Goal: Task Accomplishment & Management: Complete application form

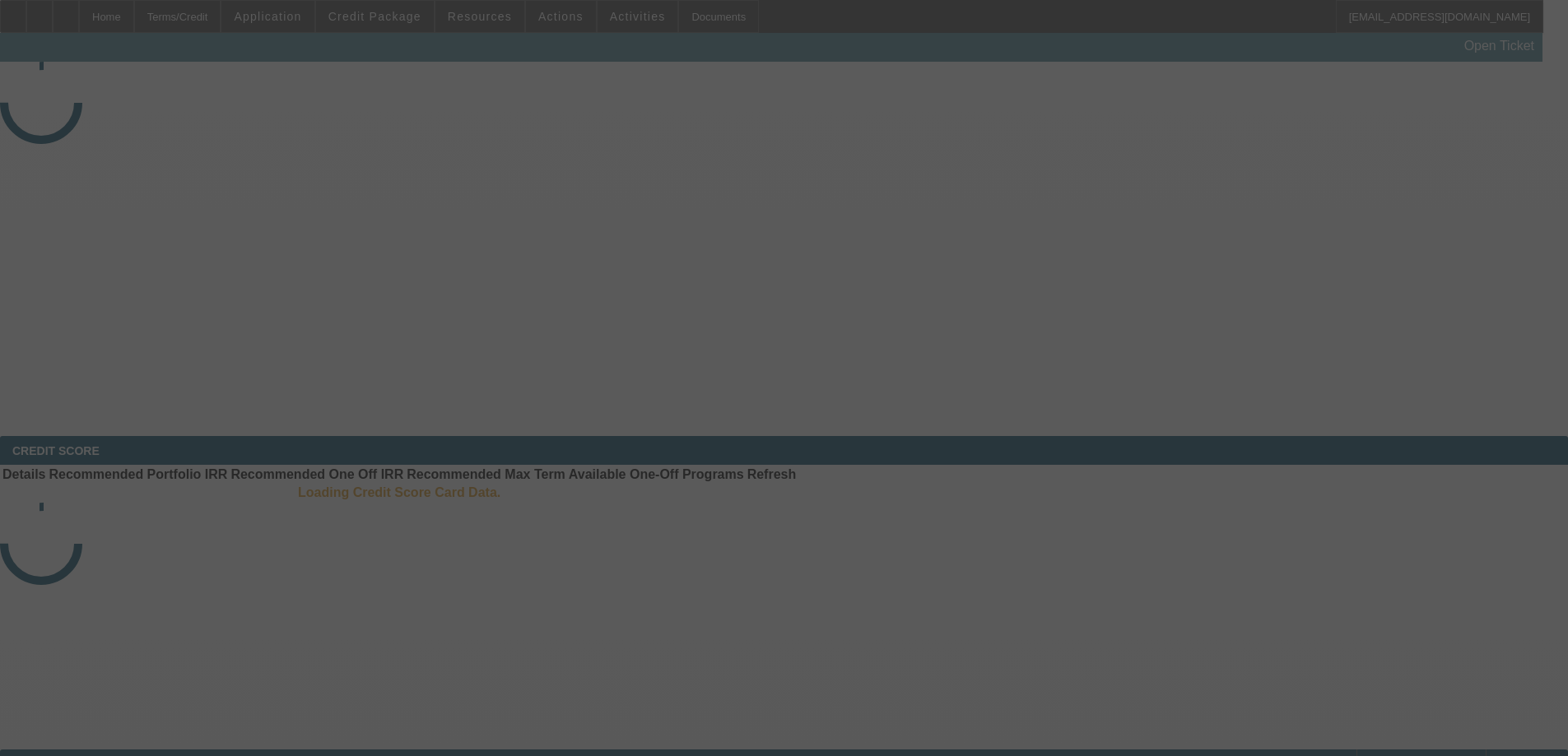
select select "3"
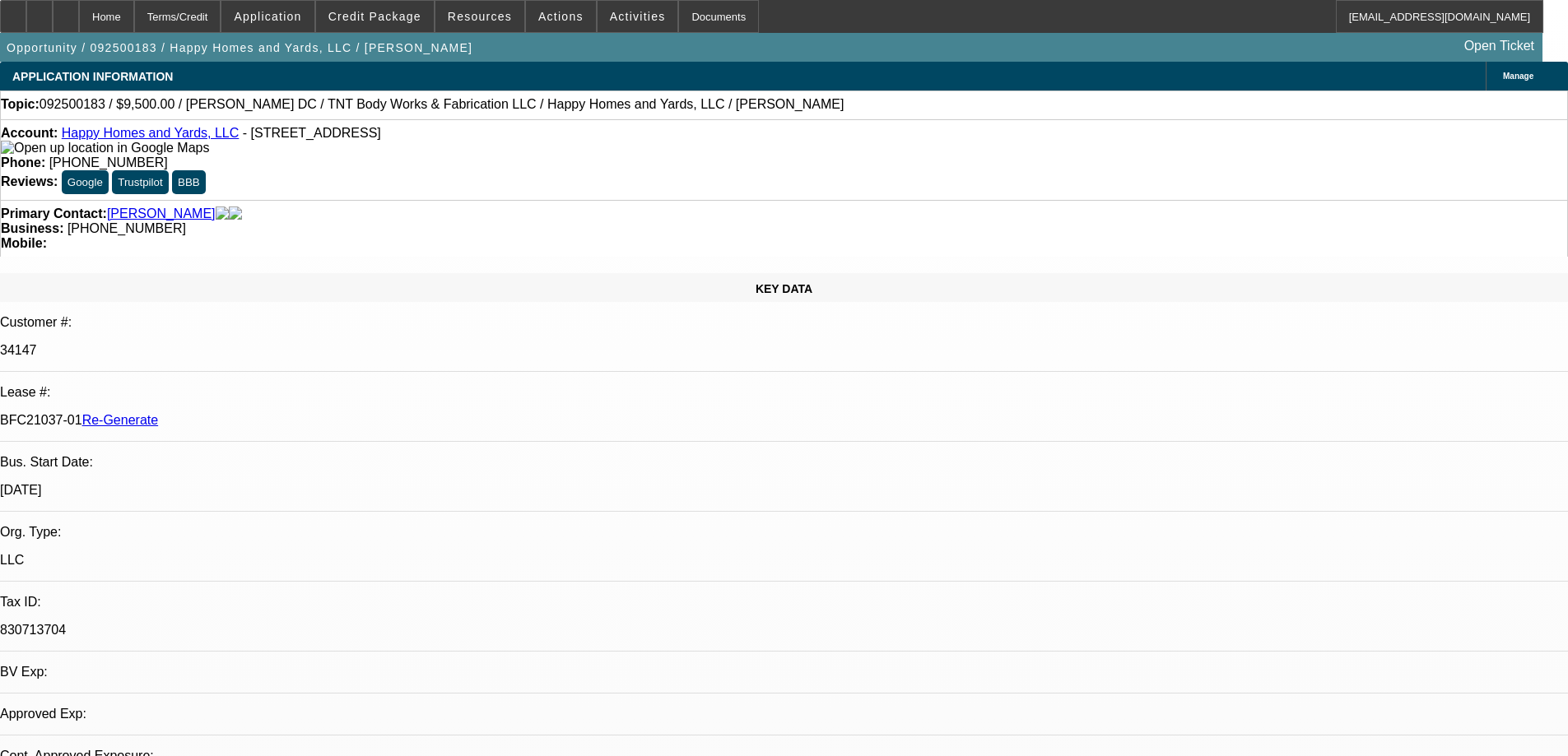
select select "0"
select select "6"
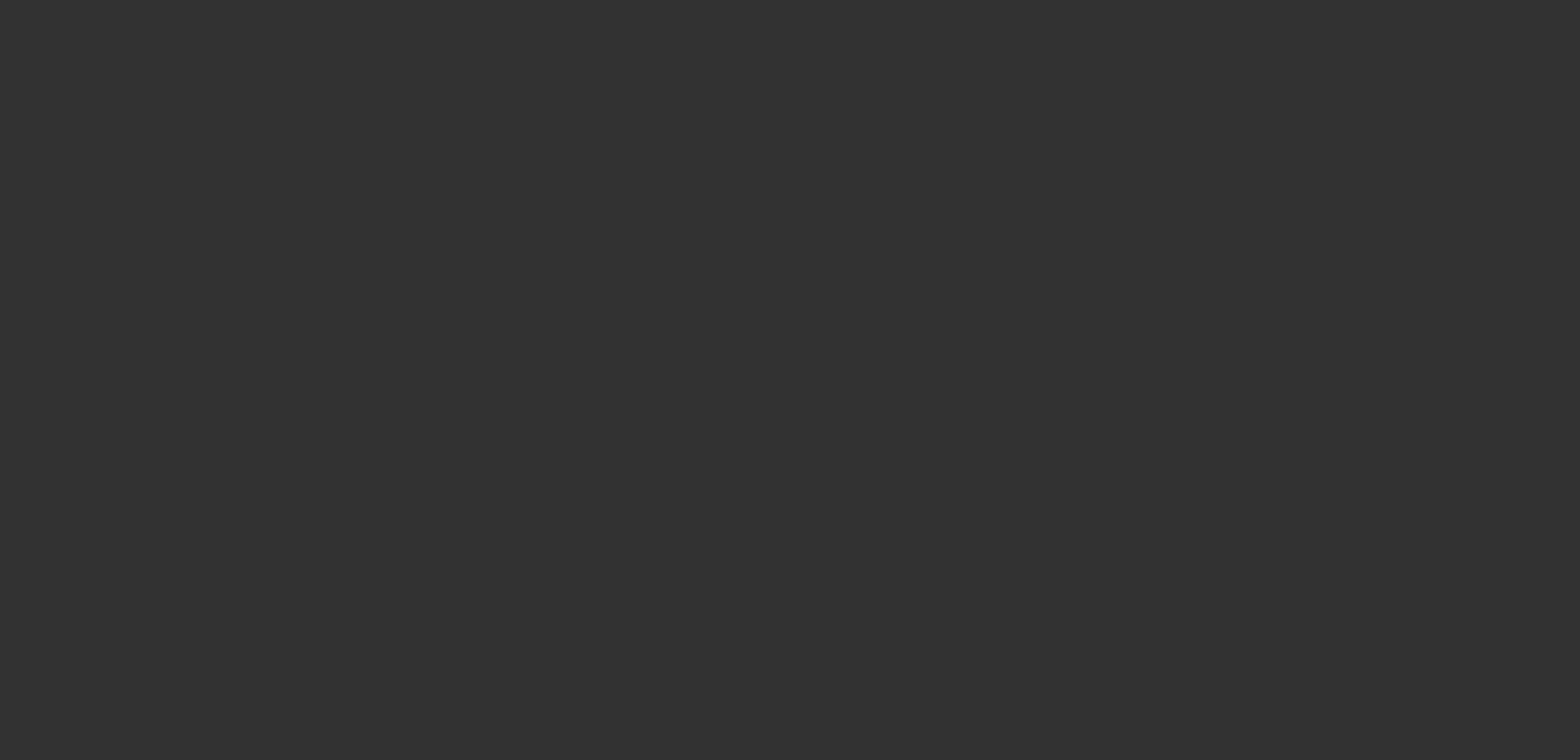
select select "3"
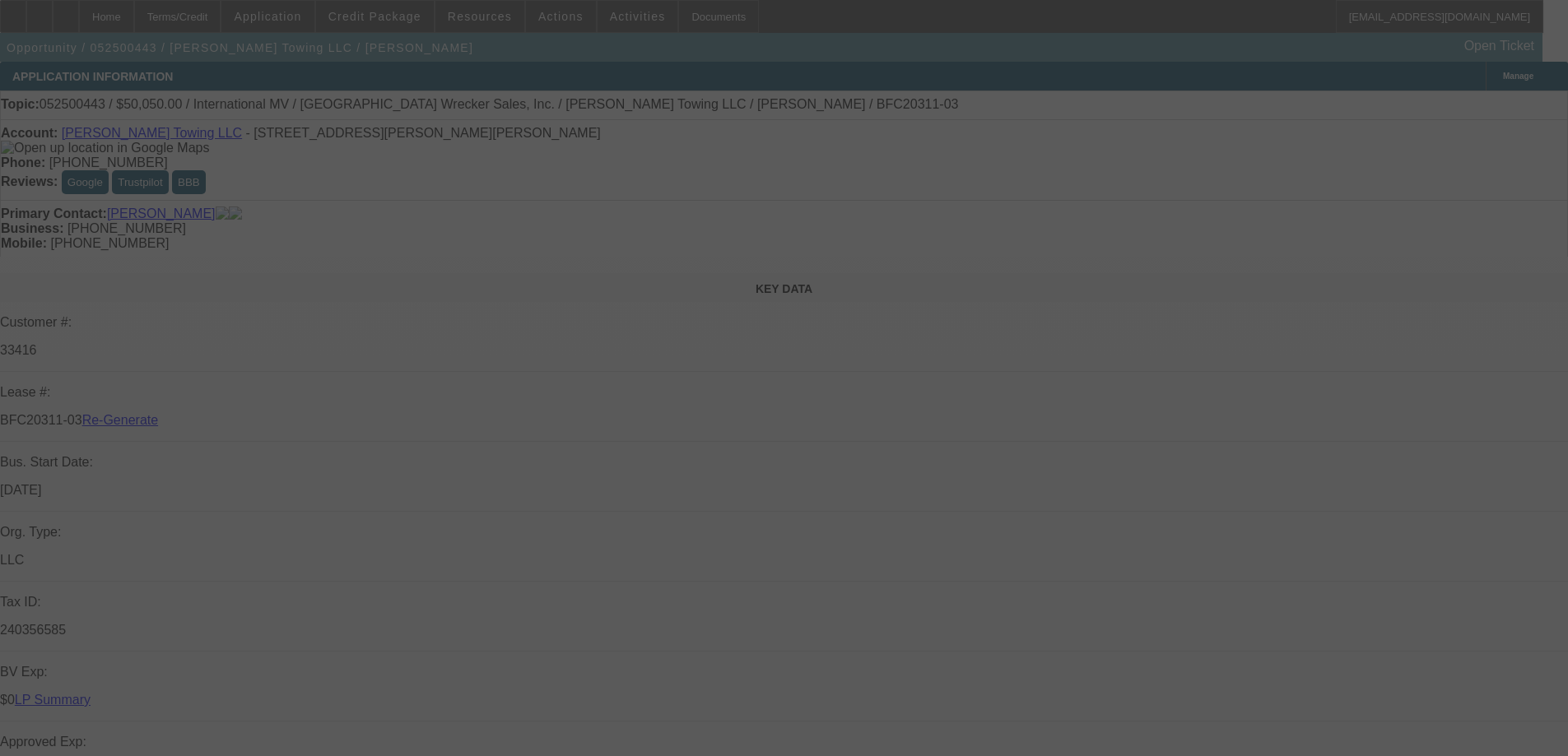
select select "0"
select select "6"
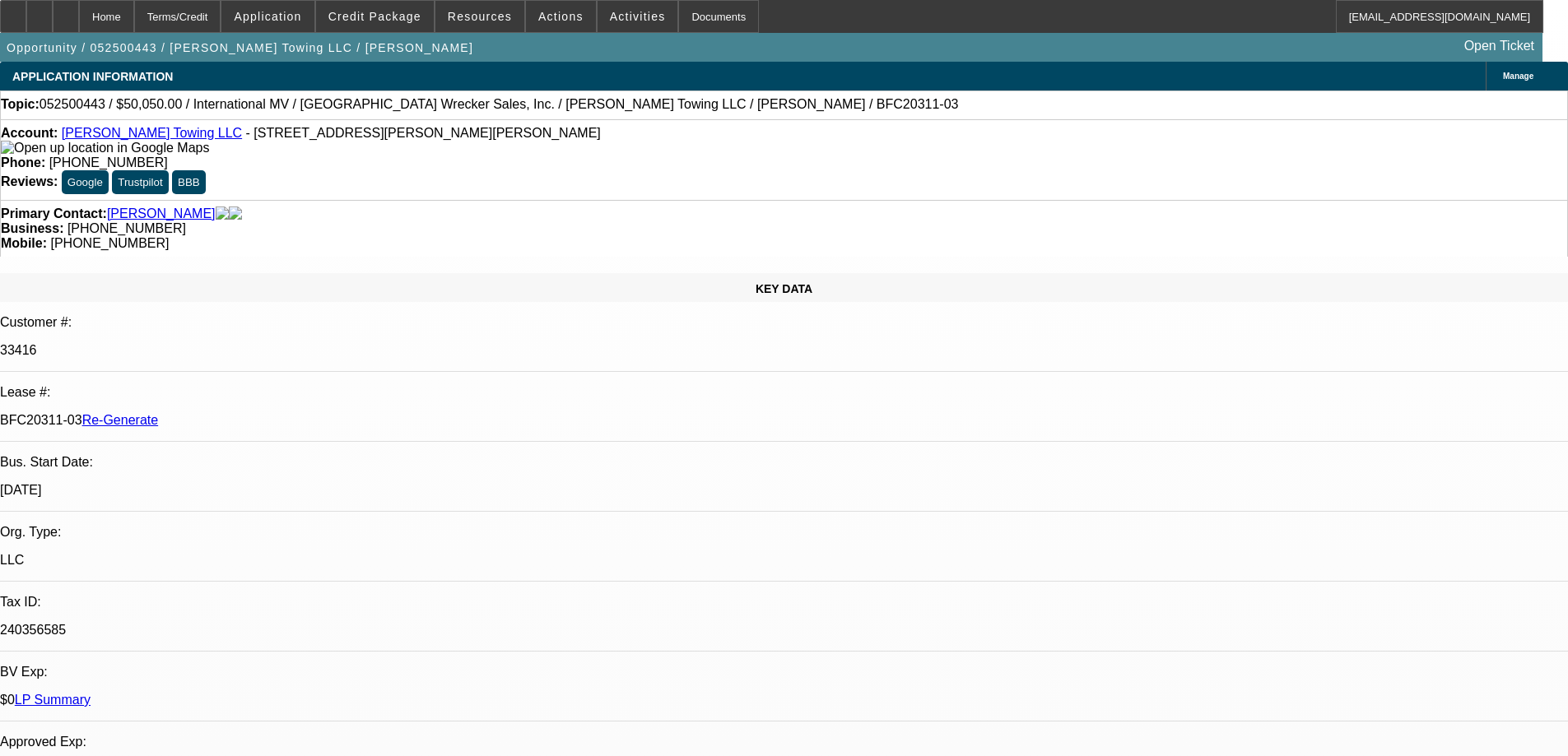
scroll to position [164, 0]
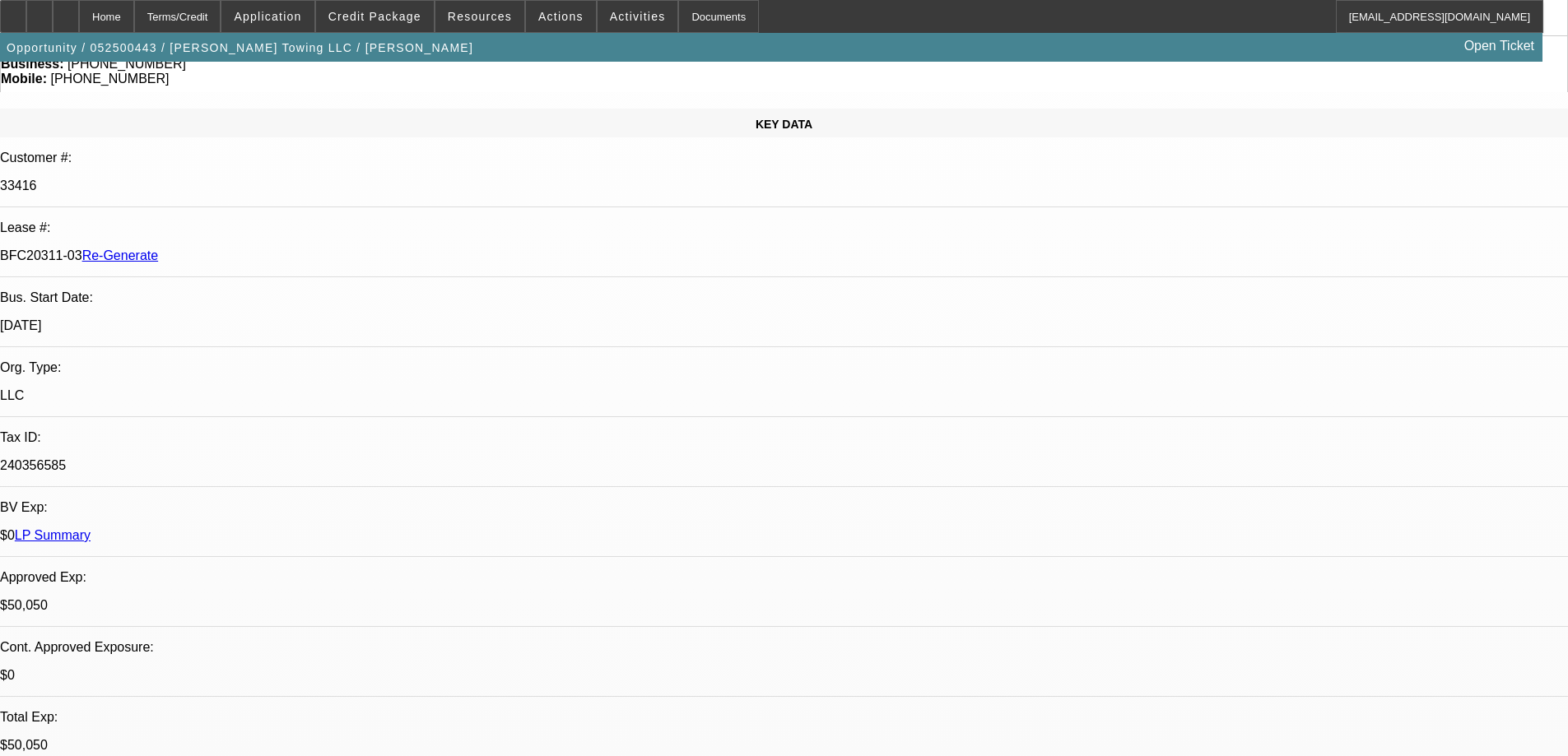
click at [693, 6] on div "Documents" at bounding box center [718, 16] width 81 height 33
click at [612, 22] on span "Activities" at bounding box center [638, 17] width 56 height 13
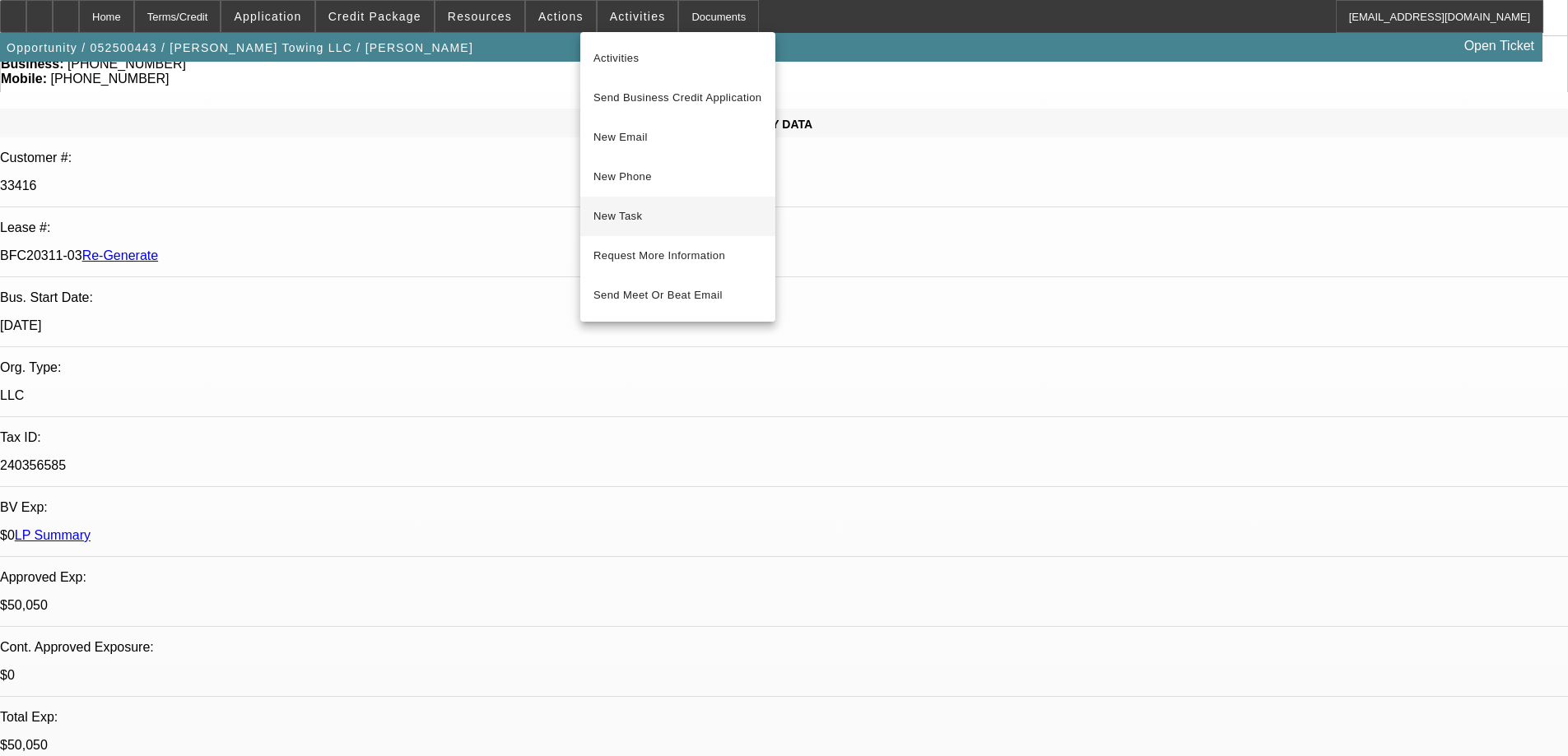
click at [623, 220] on span "New Task" at bounding box center [678, 217] width 169 height 20
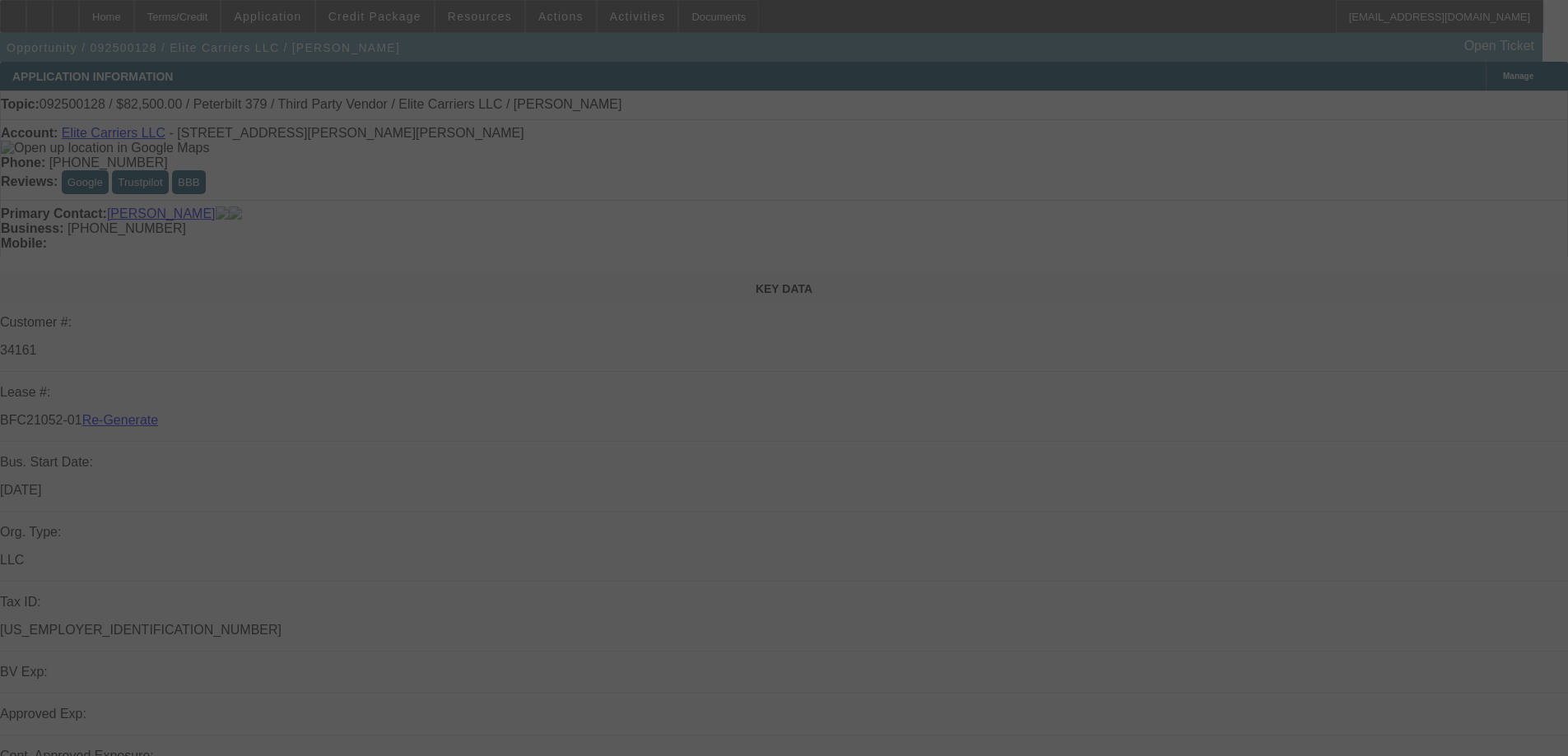
select select "3"
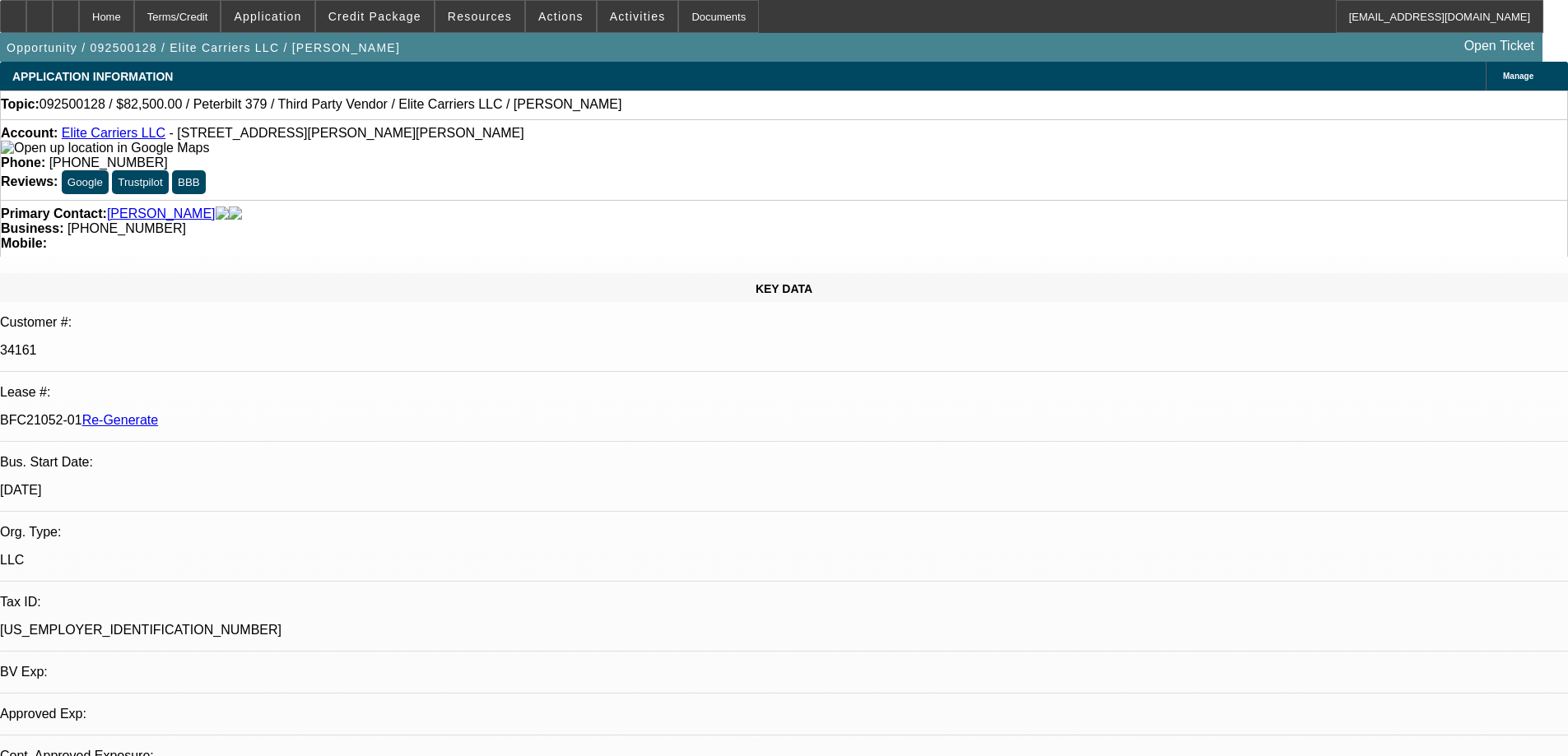
select select "0"
select select "2"
select select "0.1"
select select "4"
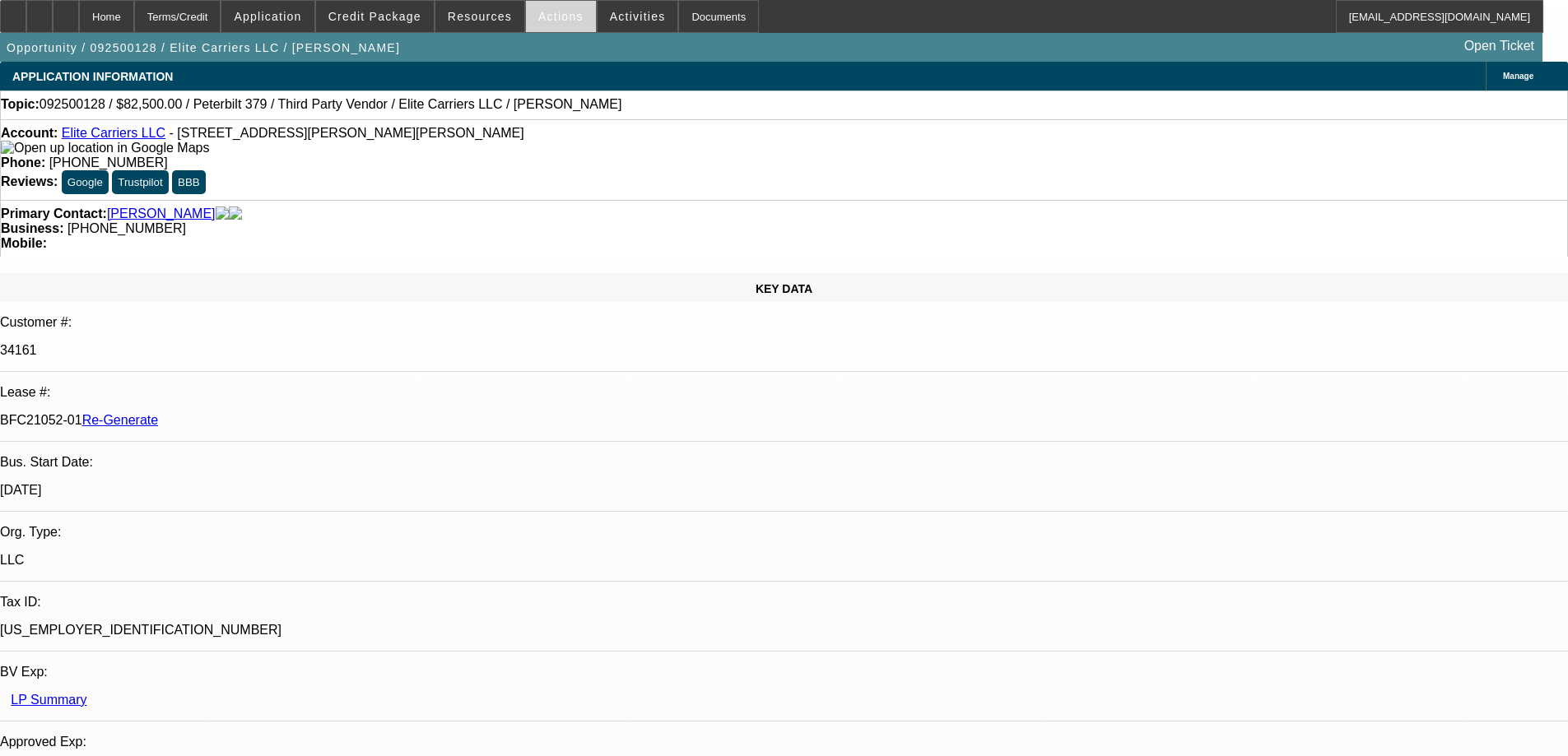
click at [543, 23] on span at bounding box center [561, 16] width 70 height 39
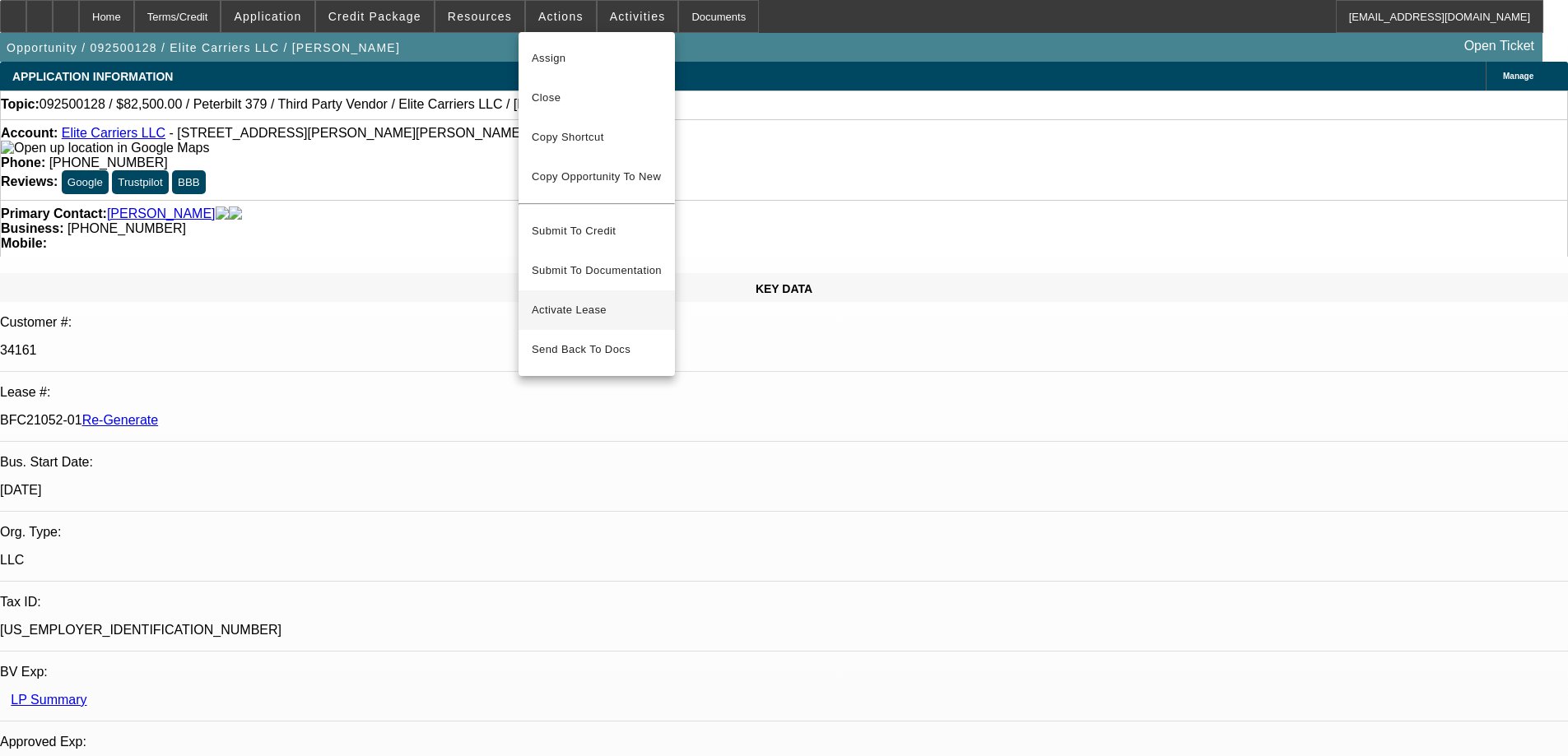
click at [572, 300] on span "Activate Lease" at bounding box center [597, 310] width 130 height 20
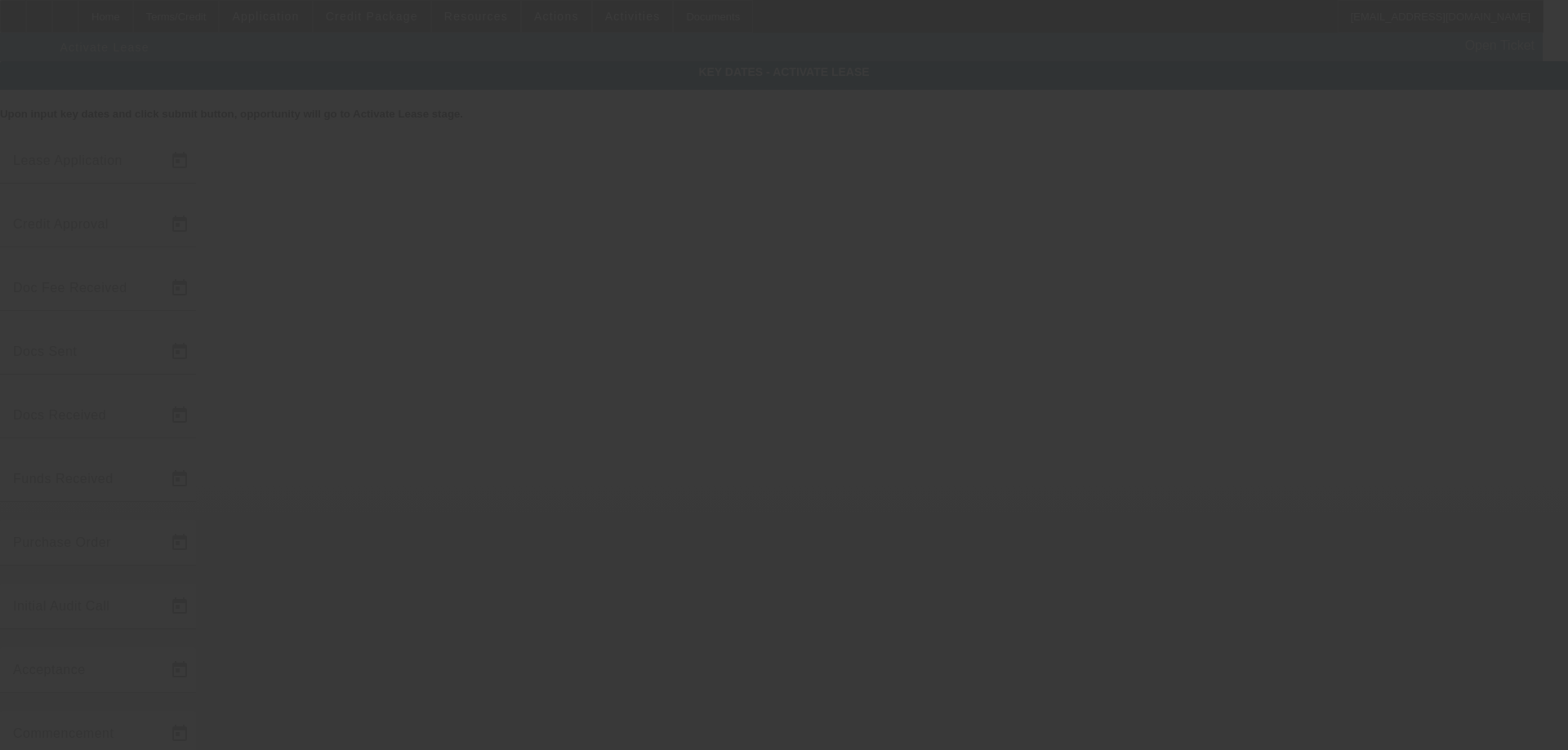
type input "9/8/2025"
type input "10/7/2025"
type input "[DATE]"
type input "10/7/2025"
type input "10/9/2025"
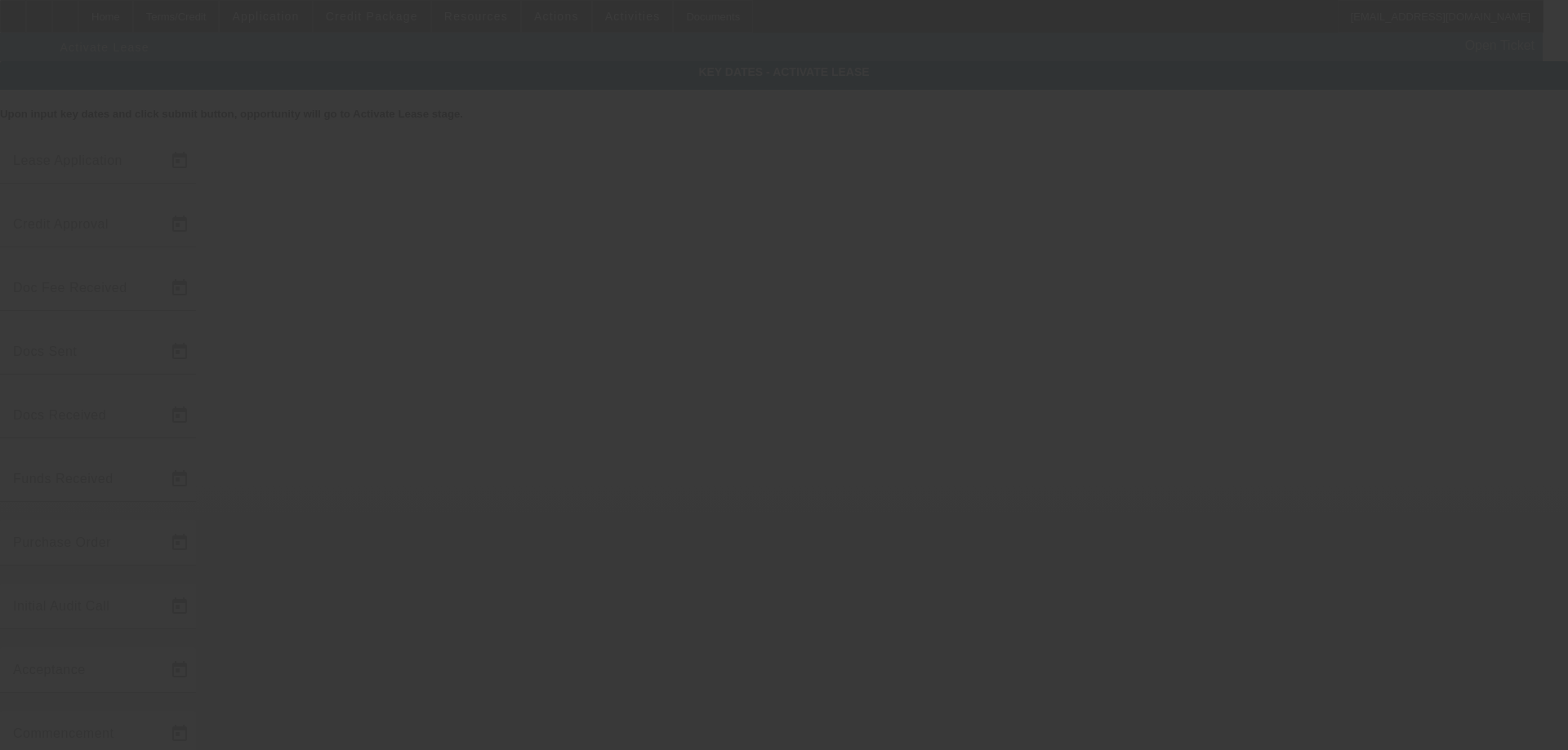
type input "[DATE]"
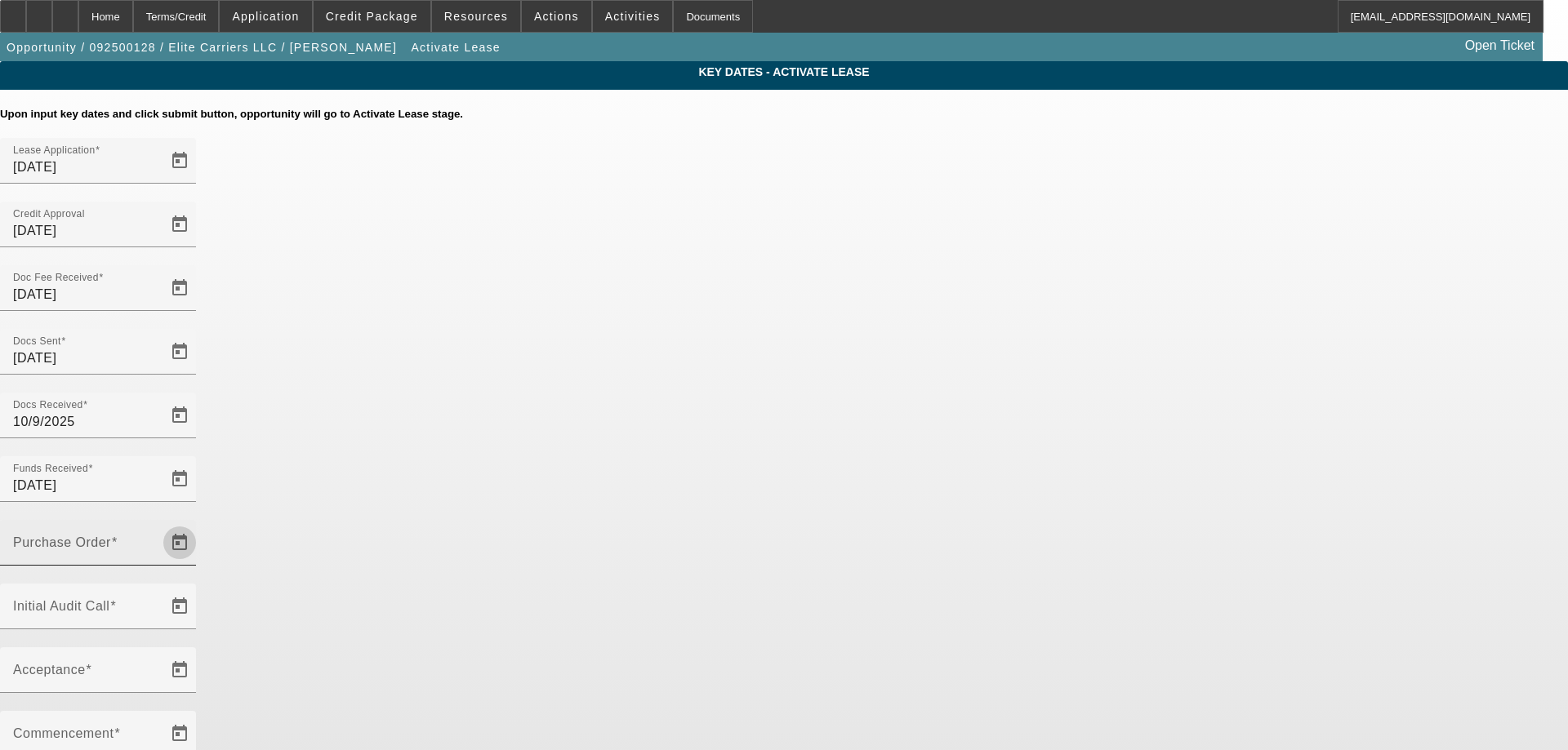
click at [200, 523] on span "Open calendar" at bounding box center [179, 542] width 39 height 39
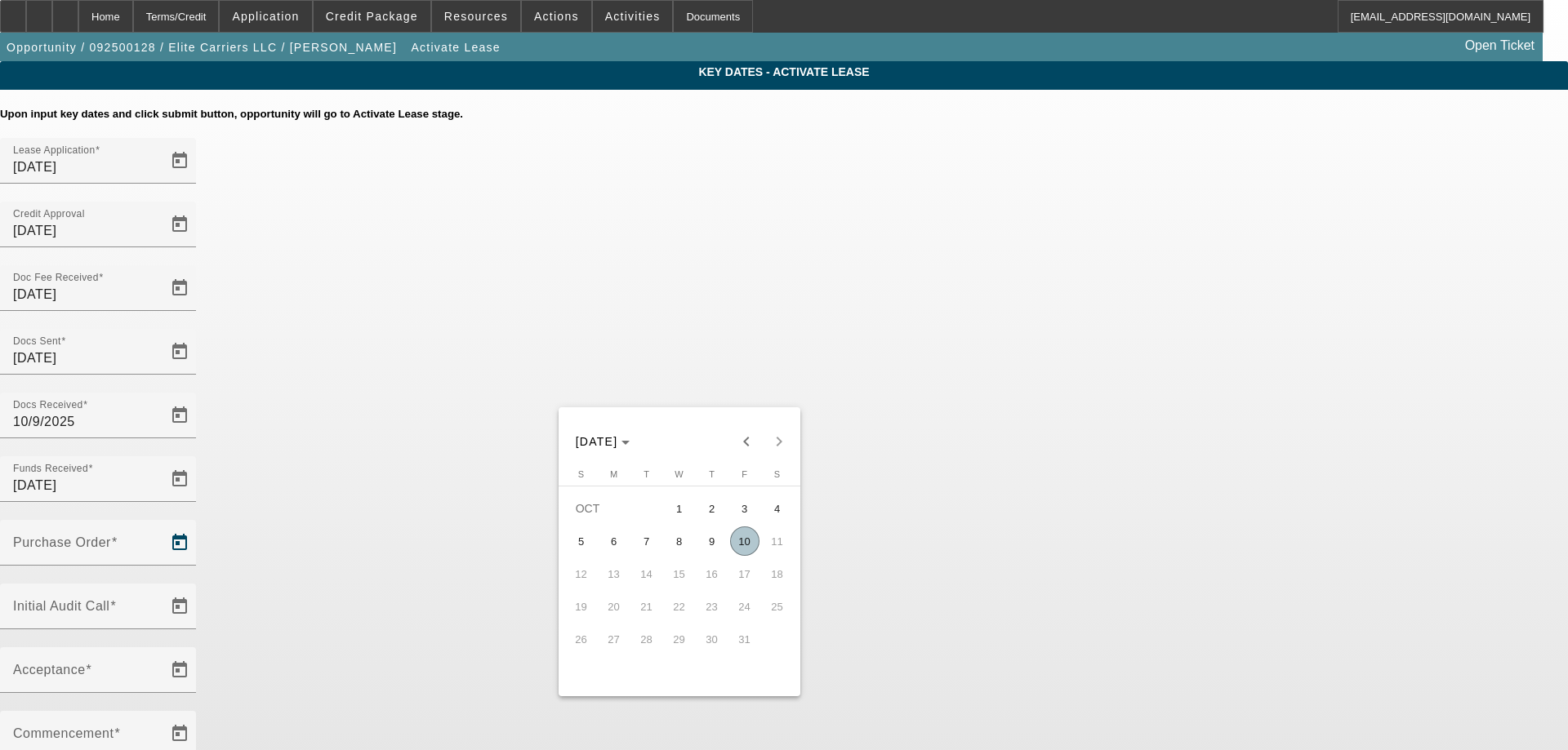
click at [749, 529] on button "10" at bounding box center [744, 541] width 32 height 32
type input "10/10/2025"
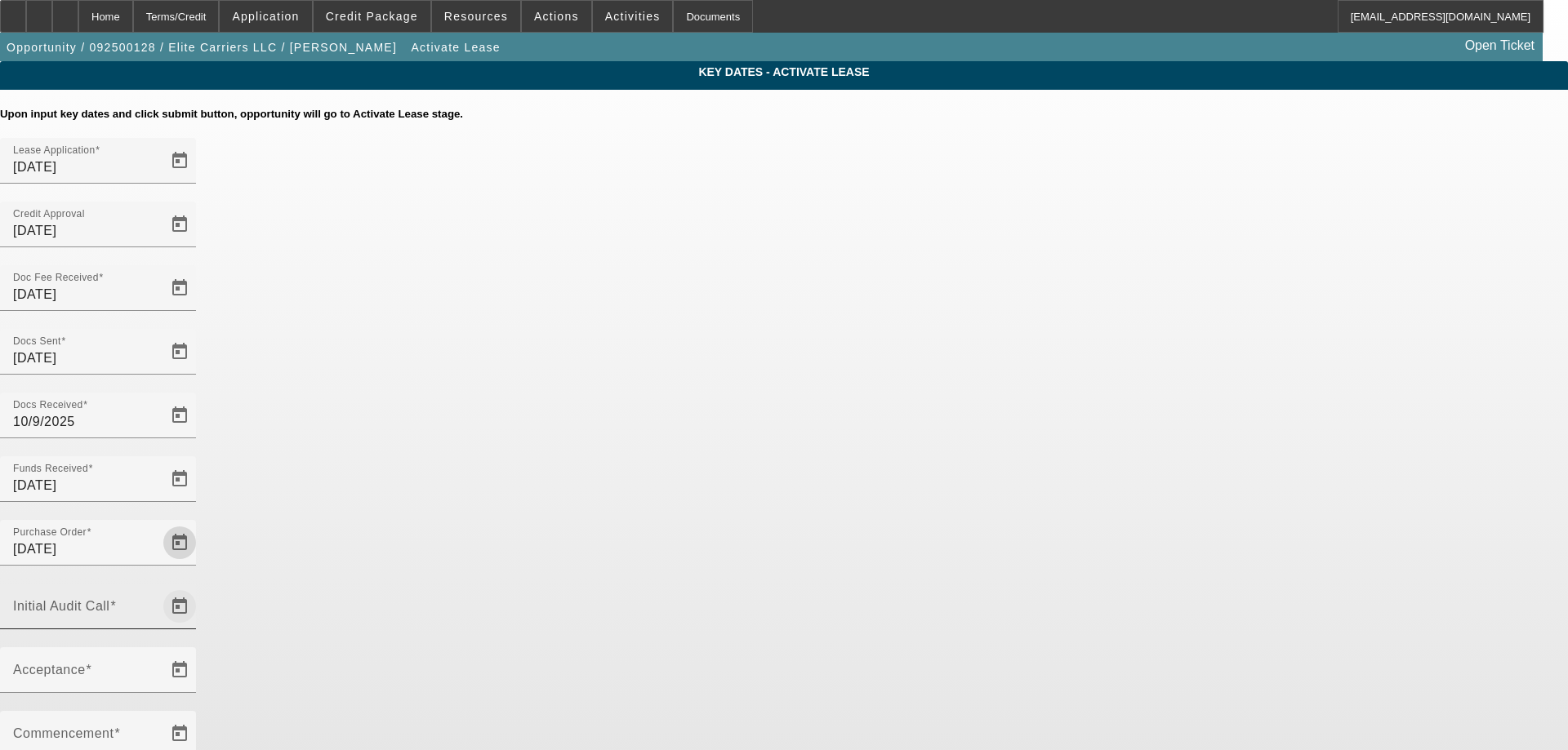
click at [200, 587] on span "Open calendar" at bounding box center [179, 606] width 39 height 39
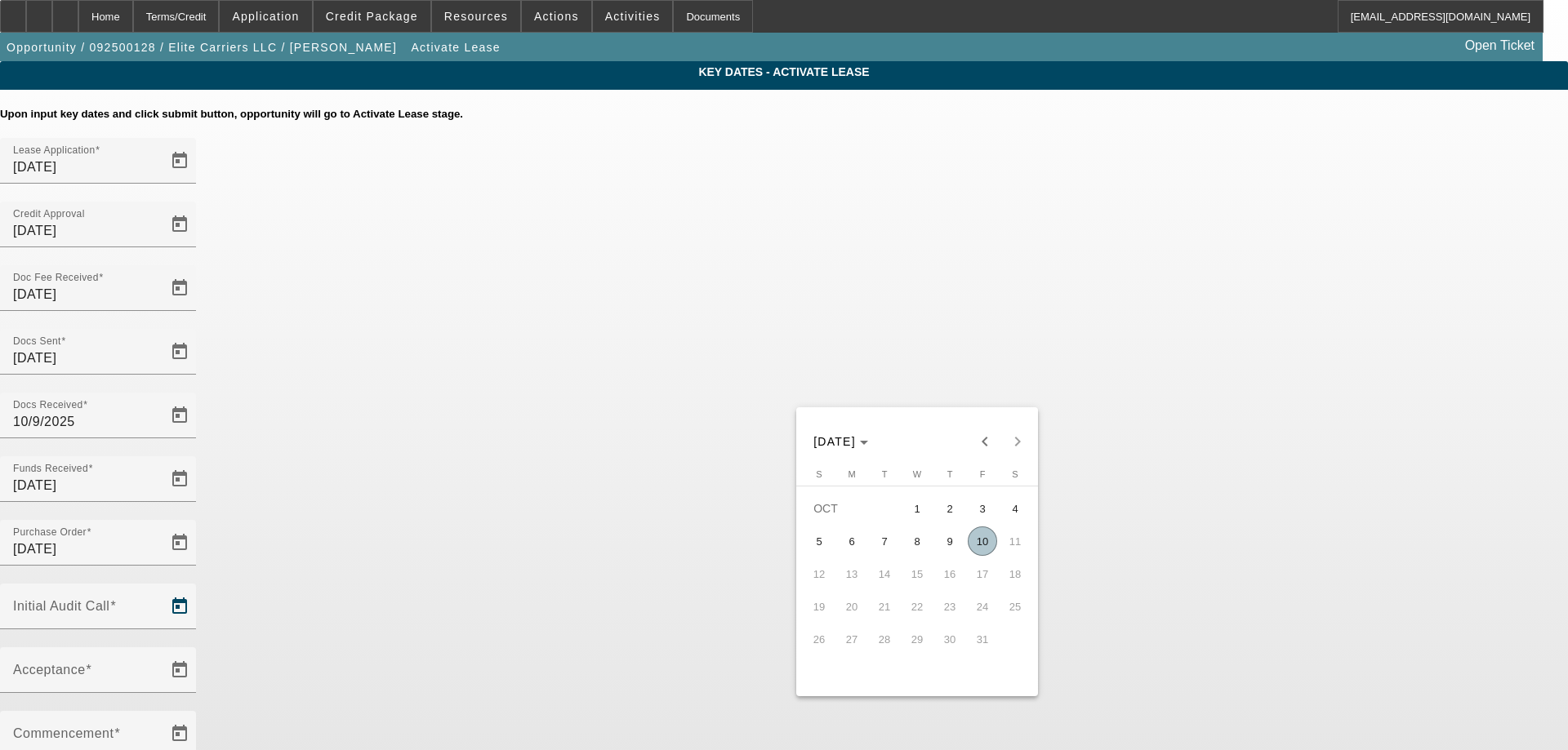
drag, startPoint x: 977, startPoint y: 555, endPoint x: 945, endPoint y: 531, distance: 40.0
click at [973, 554] on span "10" at bounding box center [983, 541] width 30 height 30
type input "10/10/2025"
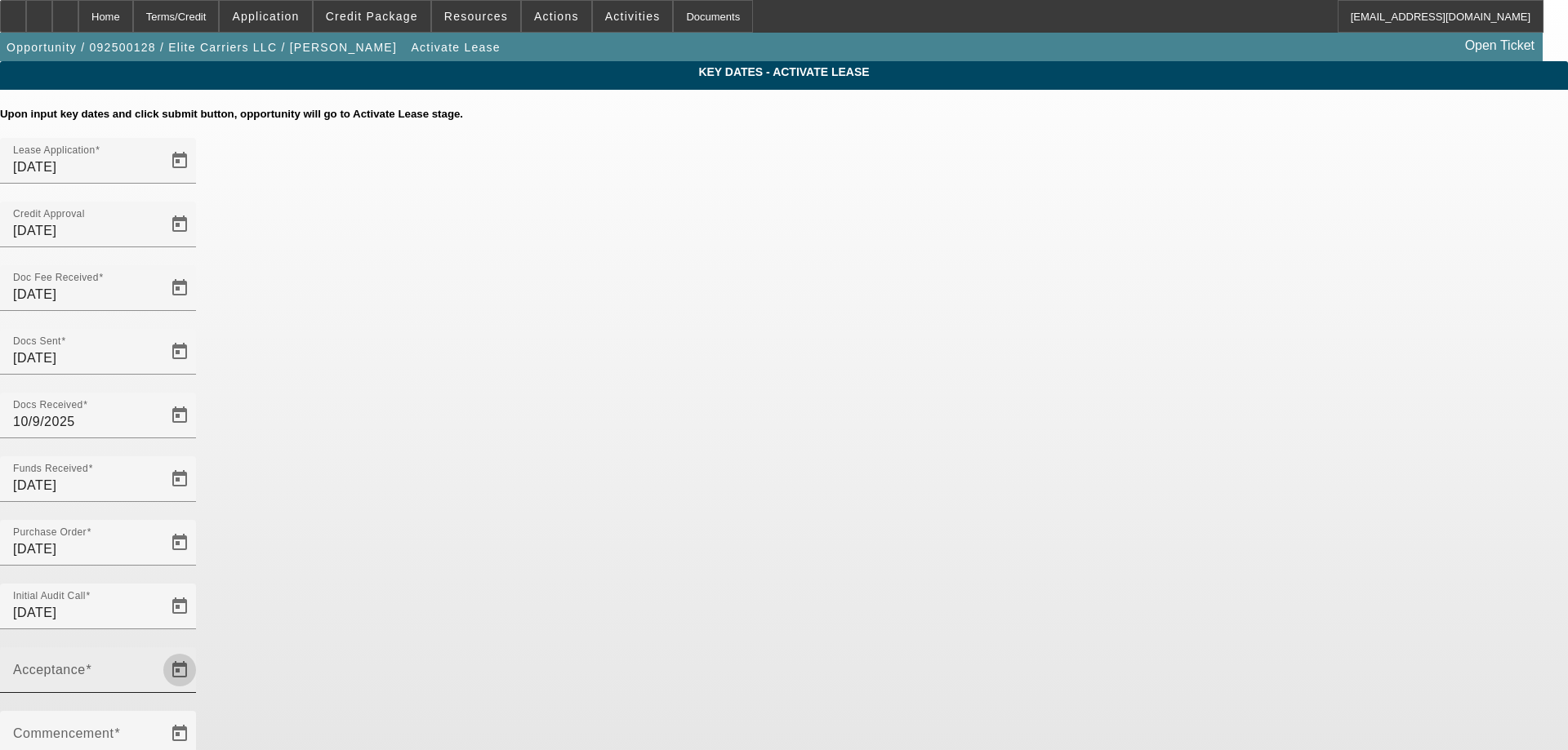
click at [200, 651] on span "Open calendar" at bounding box center [179, 670] width 39 height 39
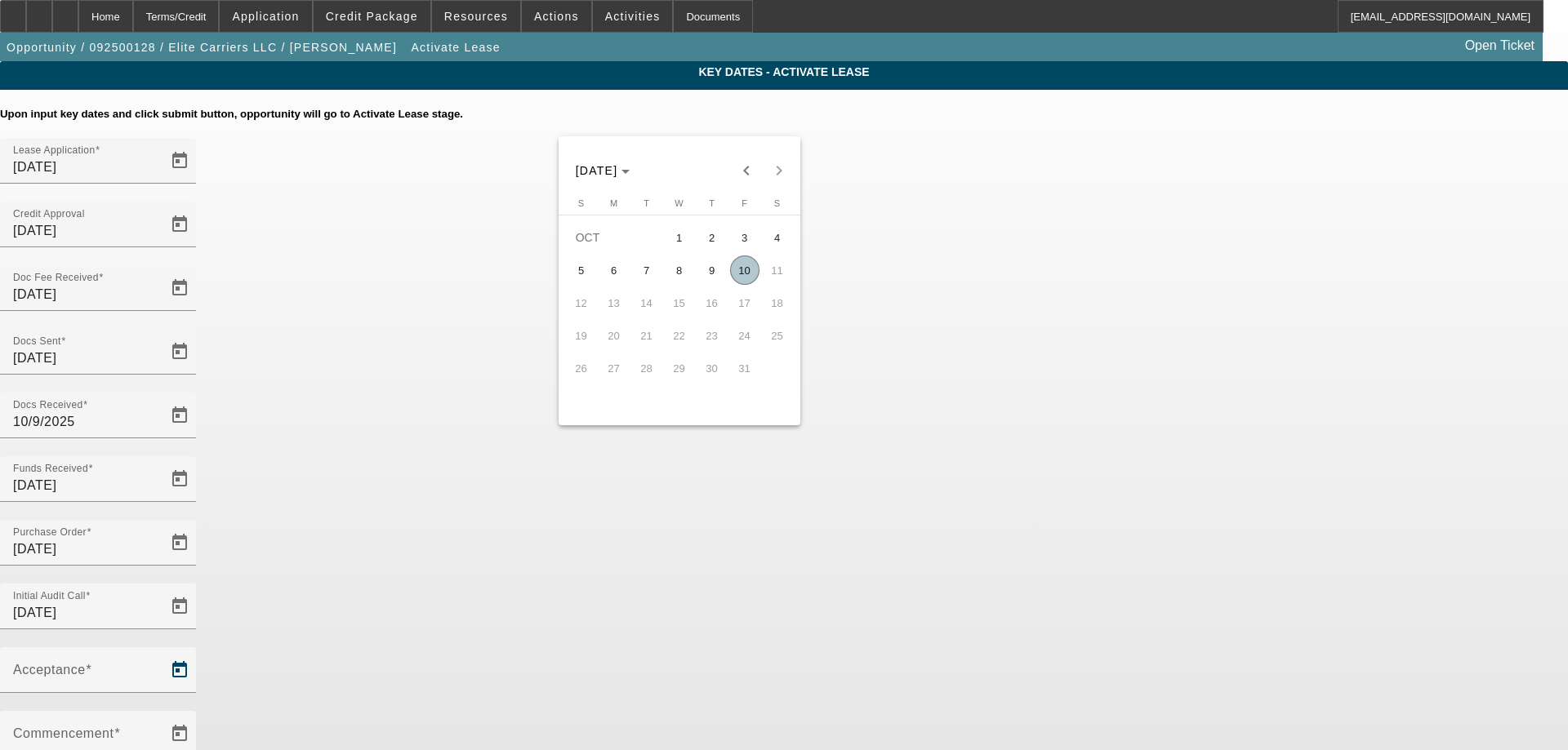
click at [736, 277] on span "10" at bounding box center [745, 271] width 30 height 30
type input "10/10/2025"
type input "11/1/2025"
type input "12/1/2025"
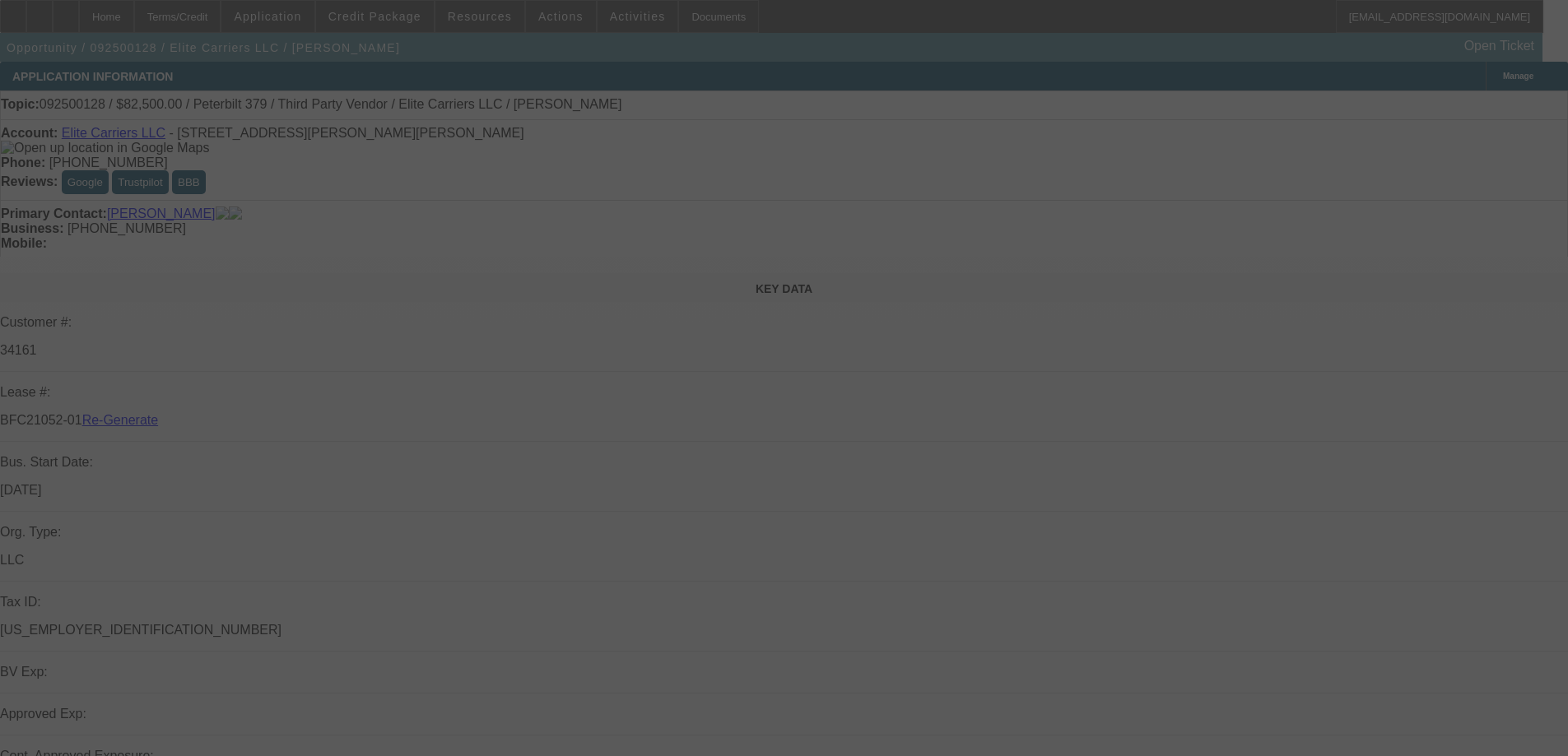
select select "4"
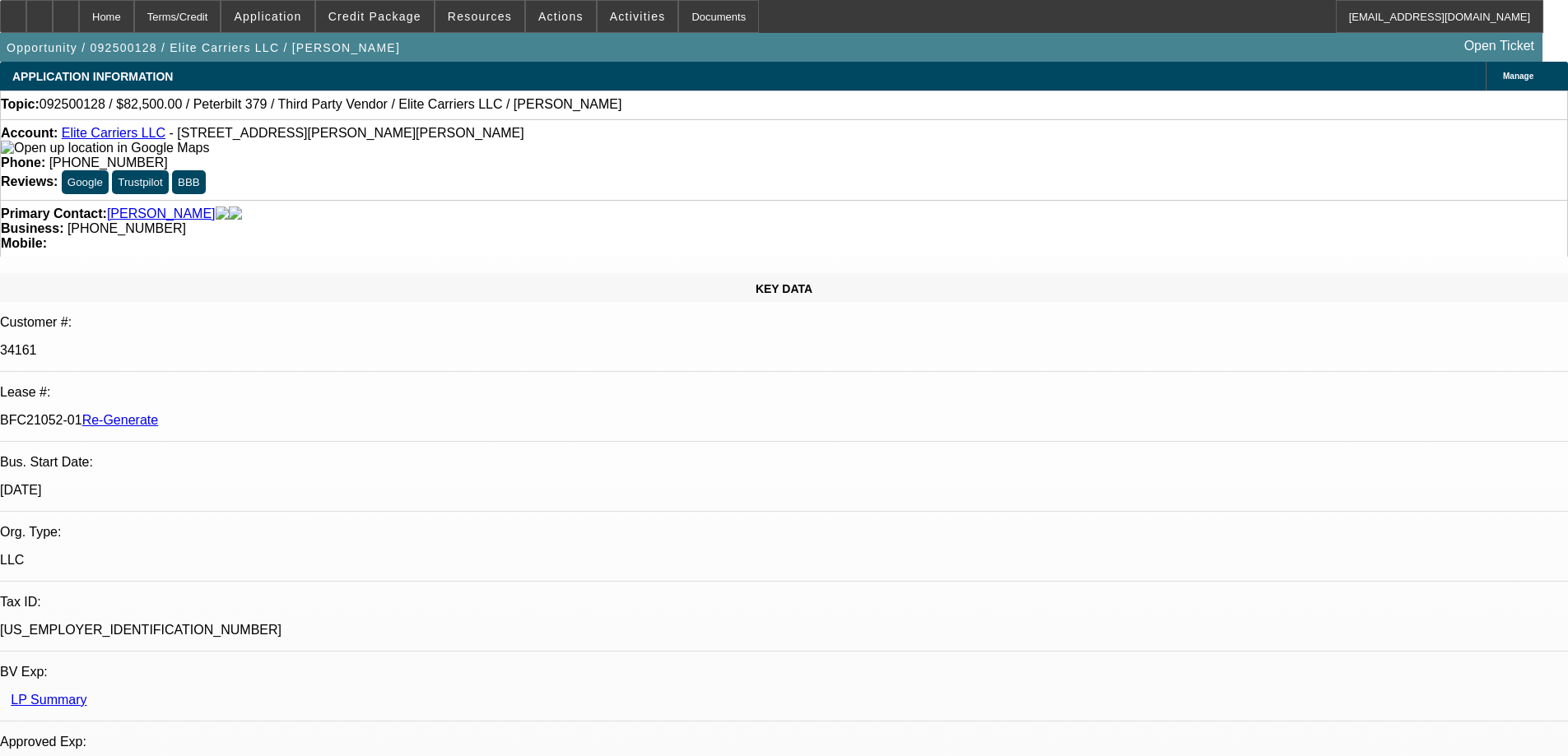
select select "0"
select select "2"
select select "0.1"
select select "4"
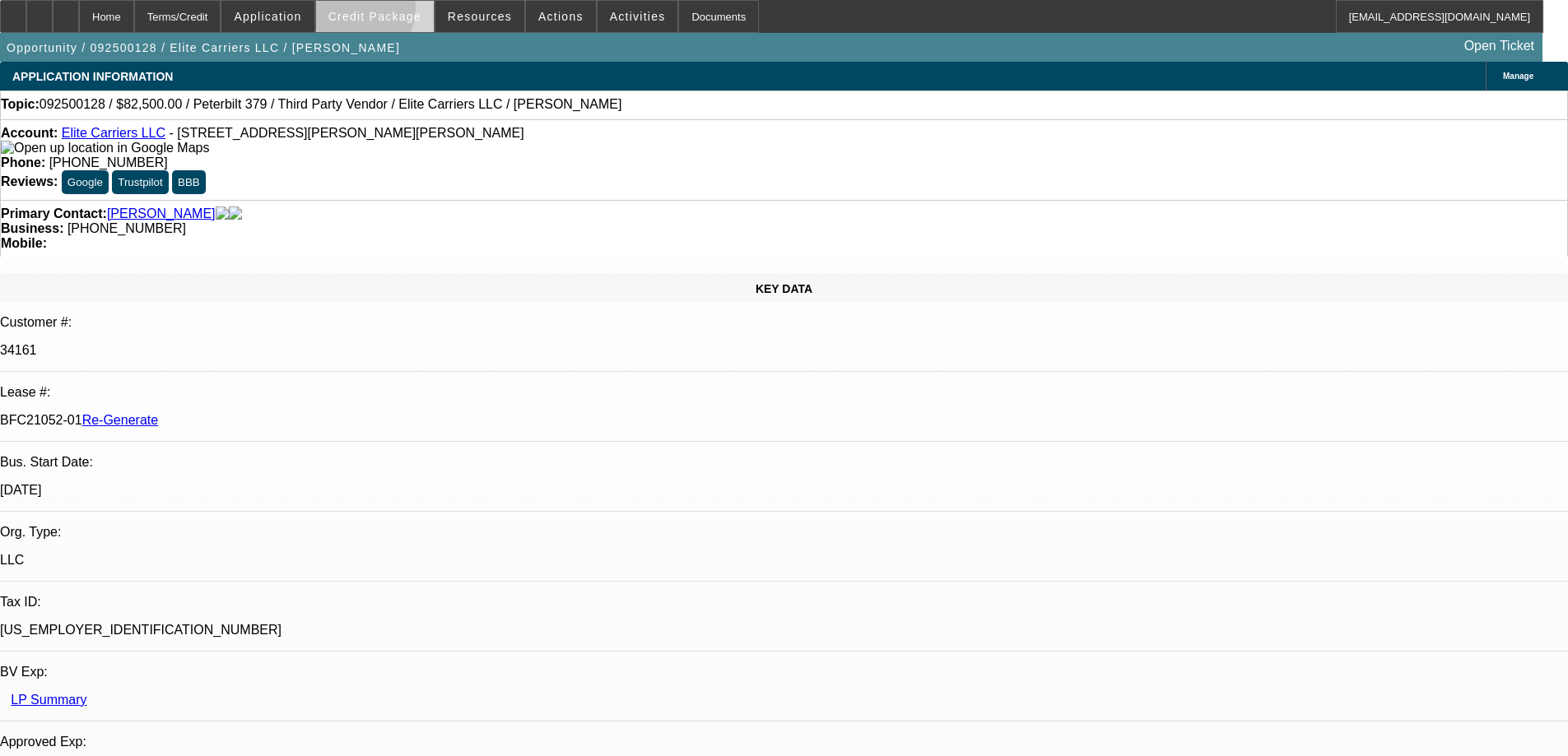
click at [380, 12] on span "Credit Package" at bounding box center [375, 17] width 93 height 13
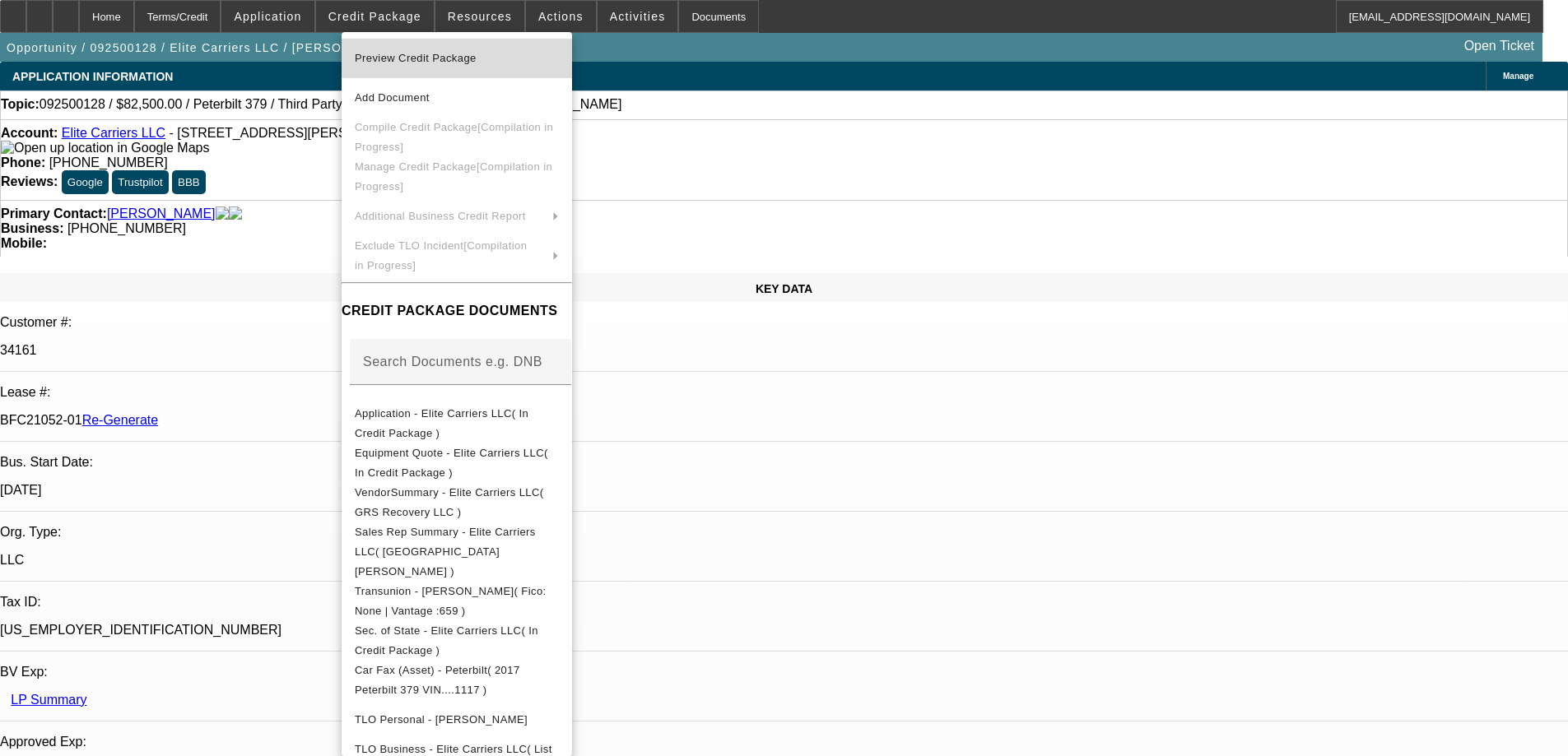
click at [405, 70] on button "Preview Credit Package" at bounding box center [456, 58] width 230 height 39
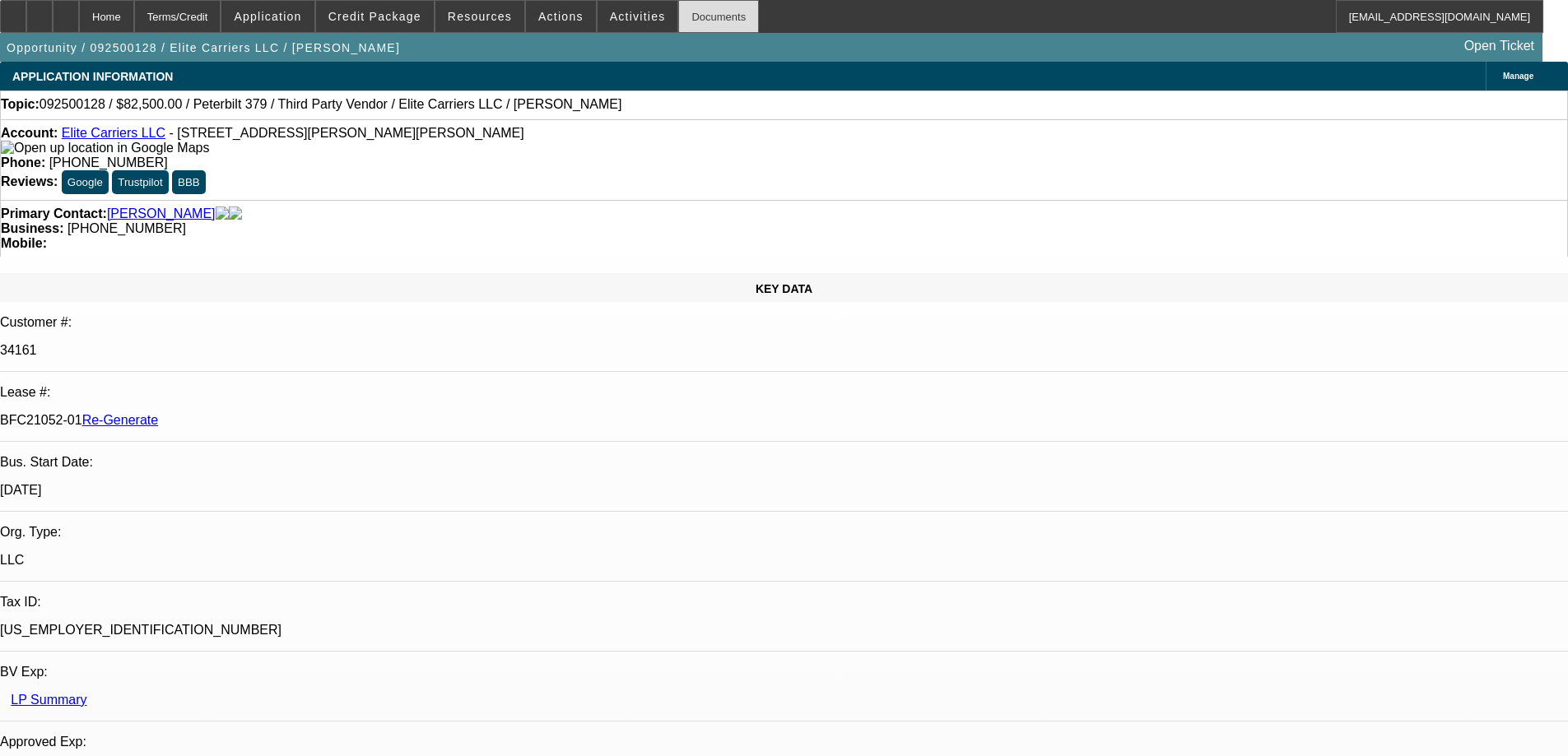
click at [686, 23] on div "Documents" at bounding box center [718, 16] width 81 height 33
click at [610, 22] on span "Activities" at bounding box center [638, 17] width 56 height 13
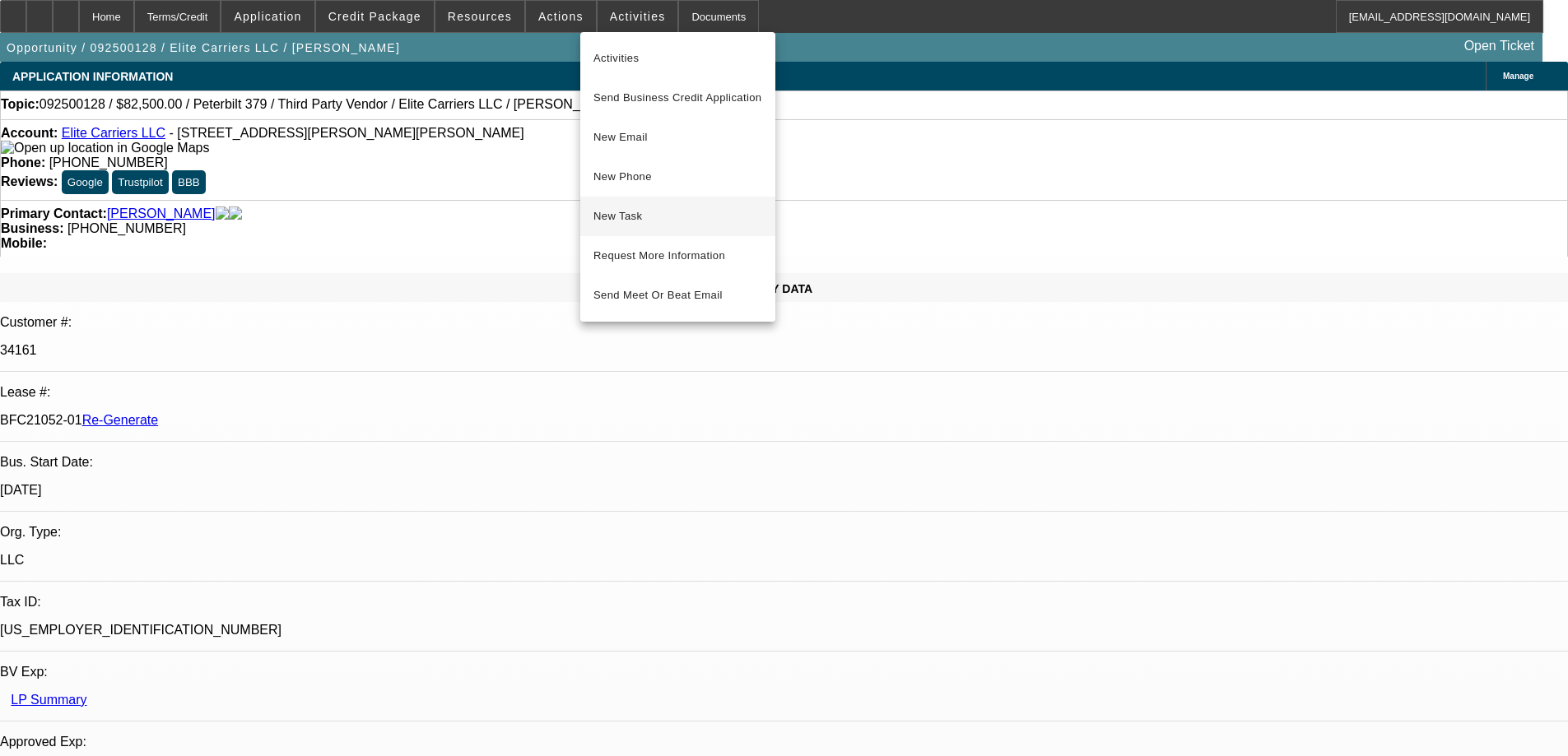
click at [615, 217] on span "New Task" at bounding box center [678, 217] width 169 height 20
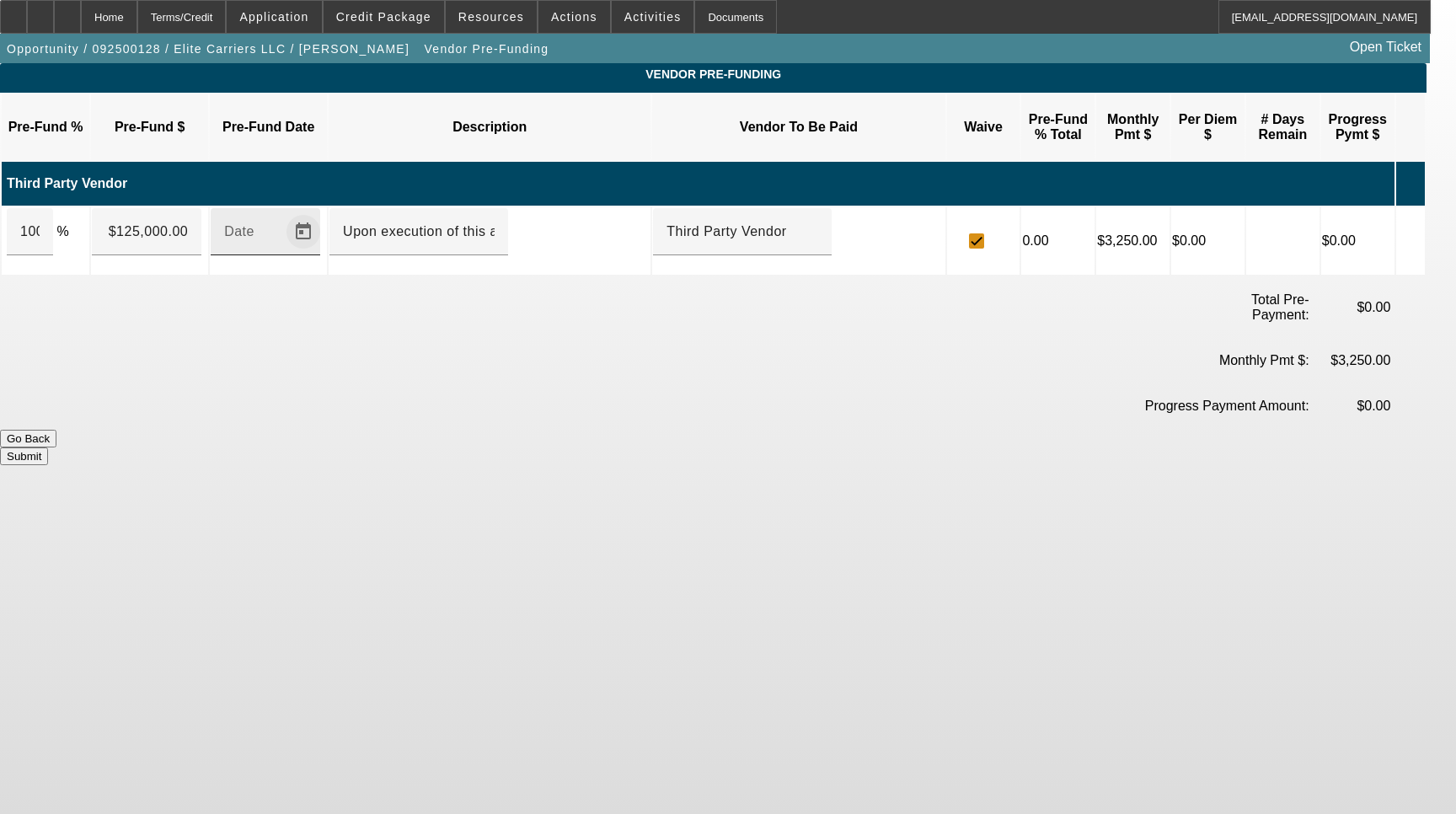
click at [324, 212] on span "Open calendar" at bounding box center [302, 231] width 40 height 40
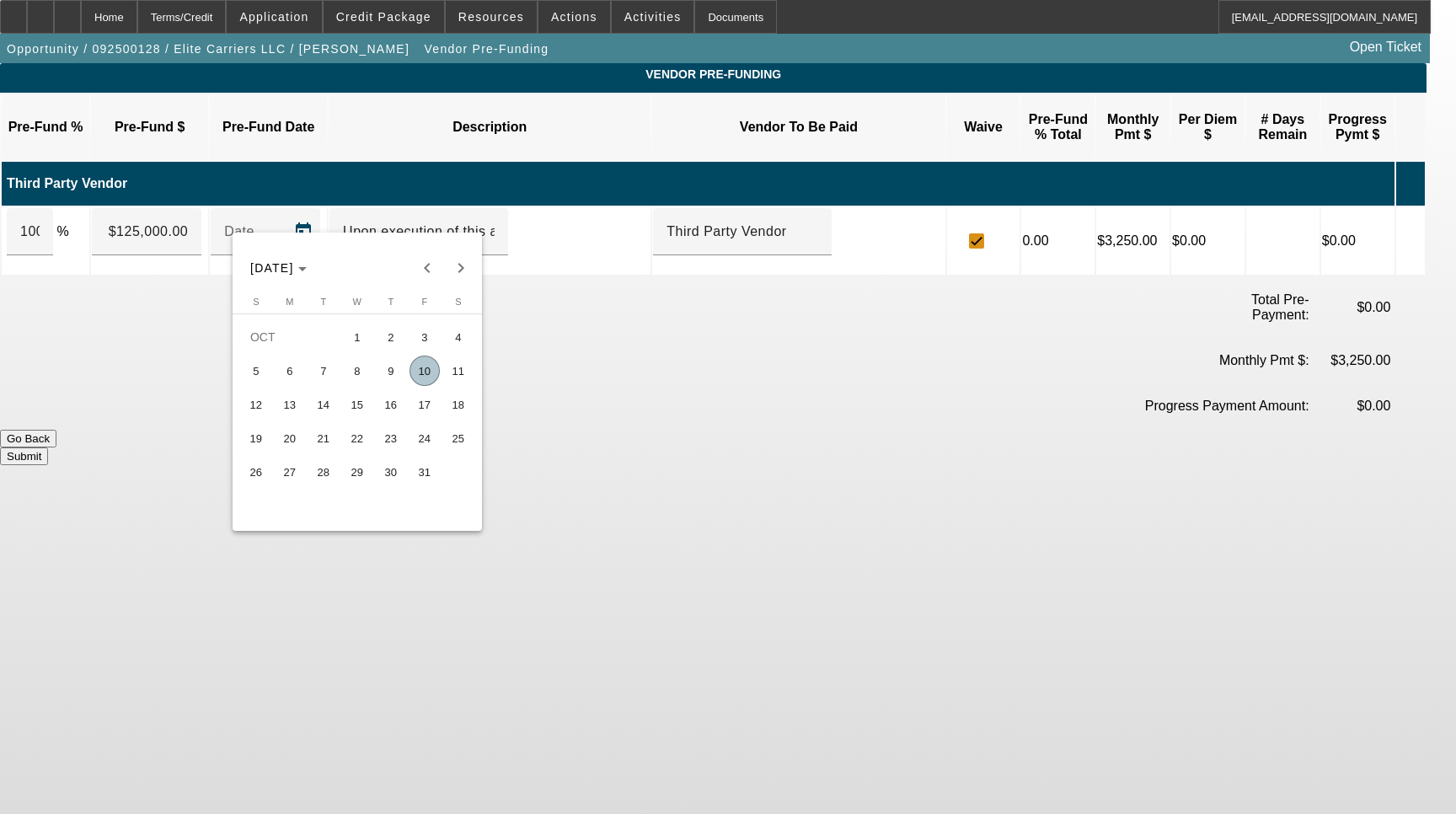
click at [416, 376] on span "10" at bounding box center [425, 371] width 31 height 31
type input "[DATE]"
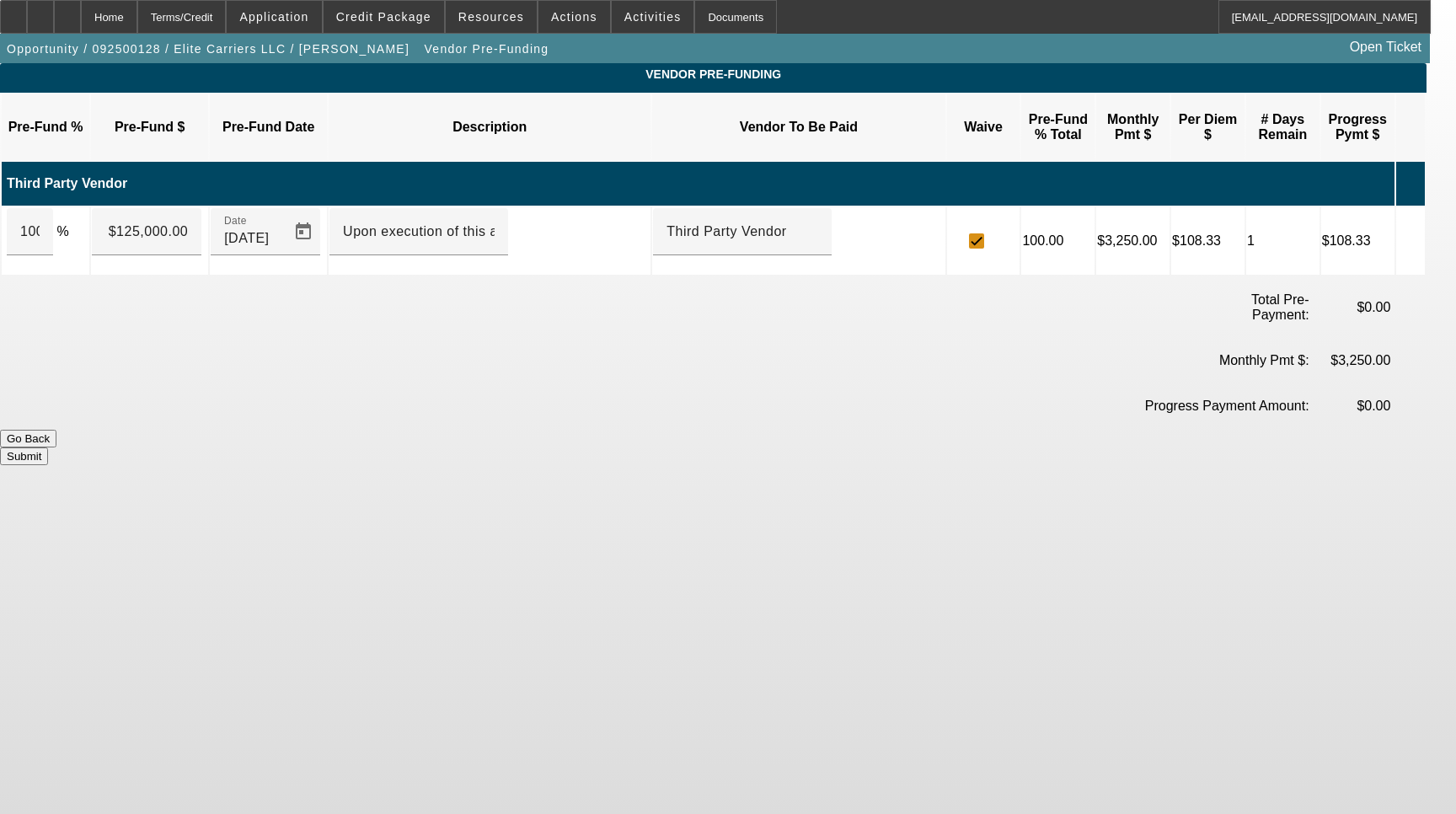
click at [48, 448] on button "Submit" at bounding box center [24, 456] width 48 height 18
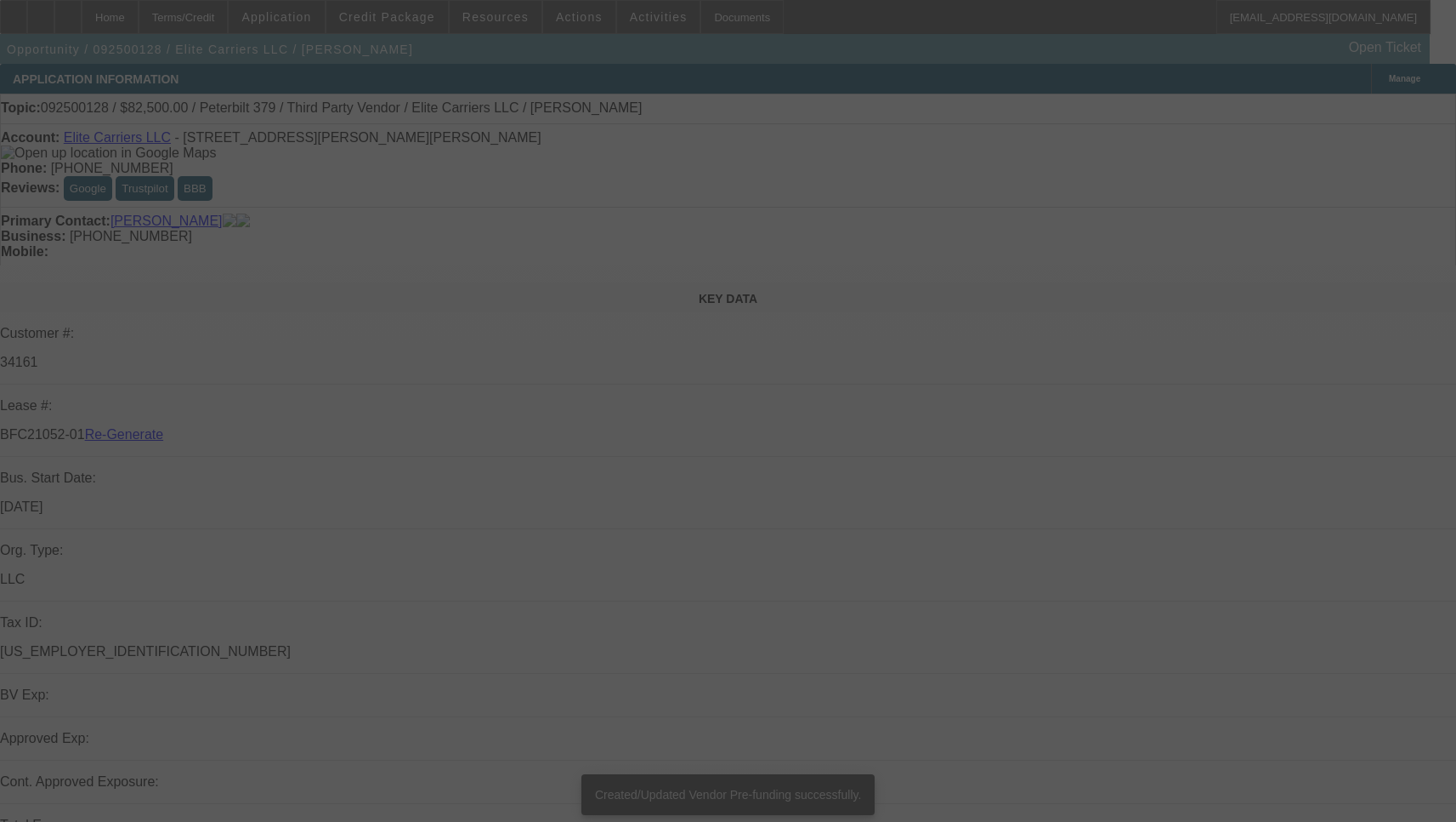
select select "4"
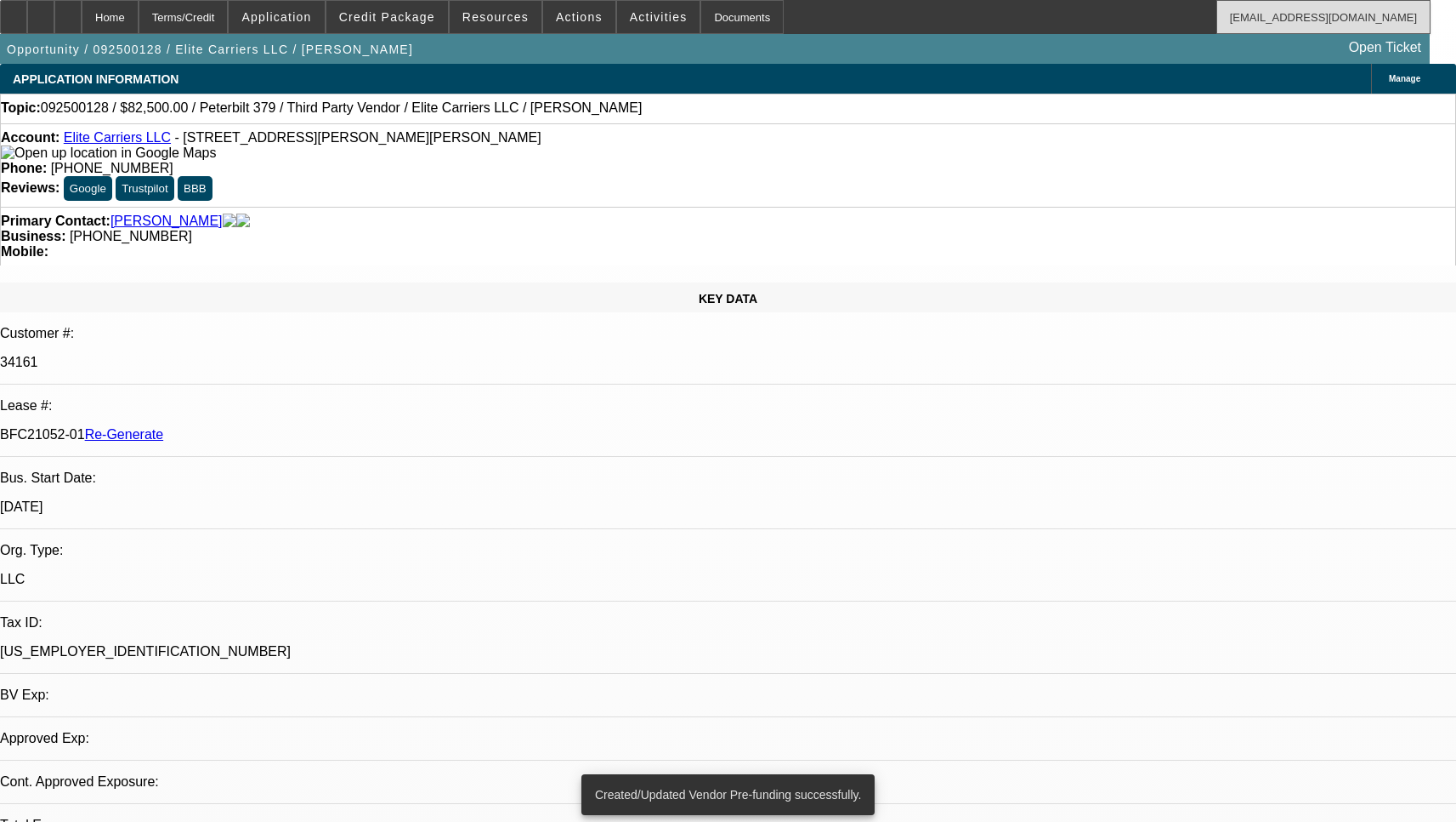
select select "0"
select select "2"
select select "0.1"
select select "4"
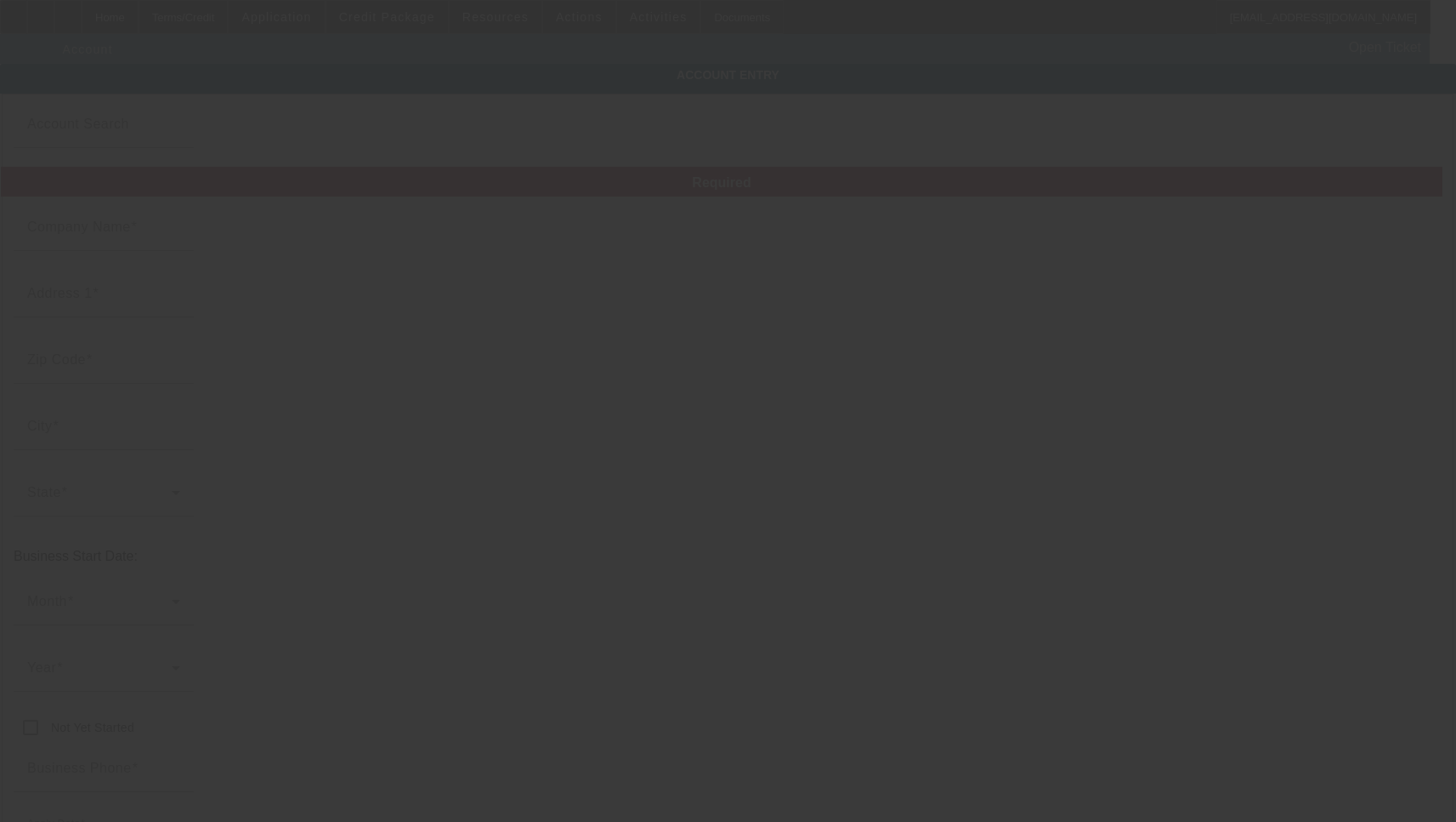
type input "[PERSON_NAME] Towing LLC"
type input "[STREET_ADDRESS][PERSON_NAME]"
type input "28732"
type input "[PERSON_NAME]"
type input "[PHONE_NUMBER]"
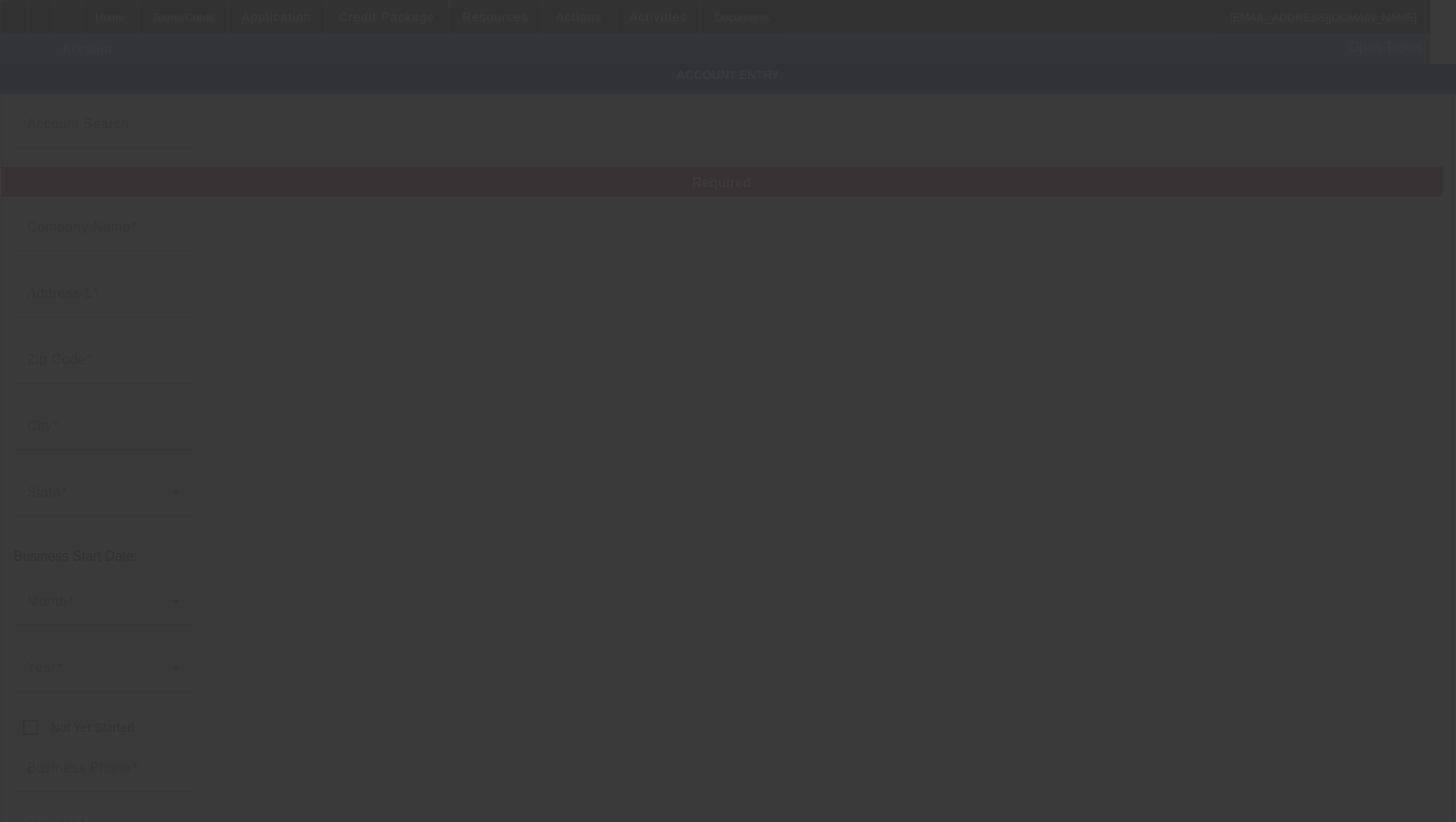
type input "[EMAIL_ADDRESS][DOMAIN_NAME]"
type input "[PERSON_NAME]"
type input "240356585"
type input "[URL][DOMAIN_NAME]"
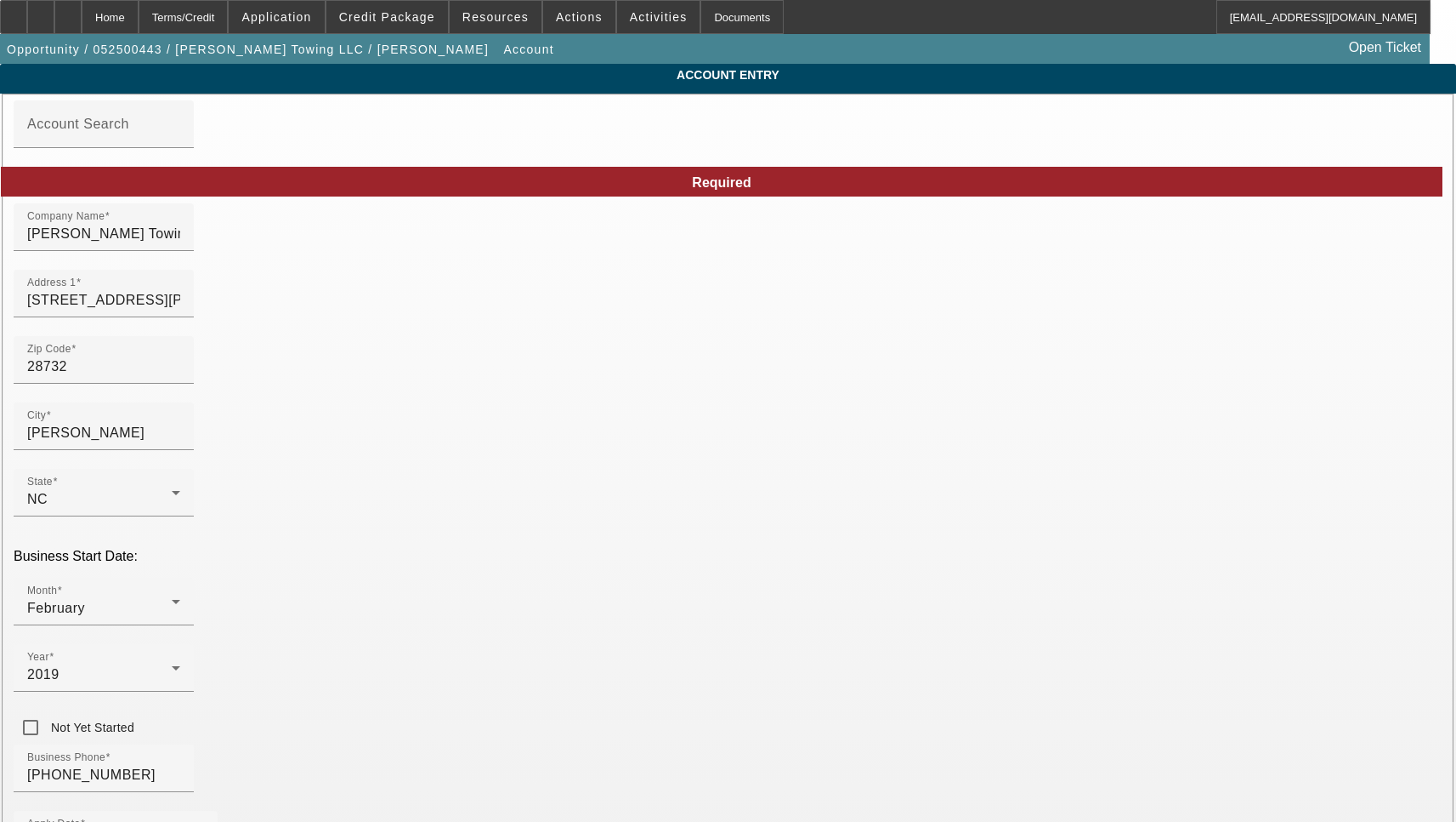
type input "[DATE]"
click at [180, 311] on input "[STREET_ADDRESS][PERSON_NAME]" at bounding box center [104, 300] width 153 height 21
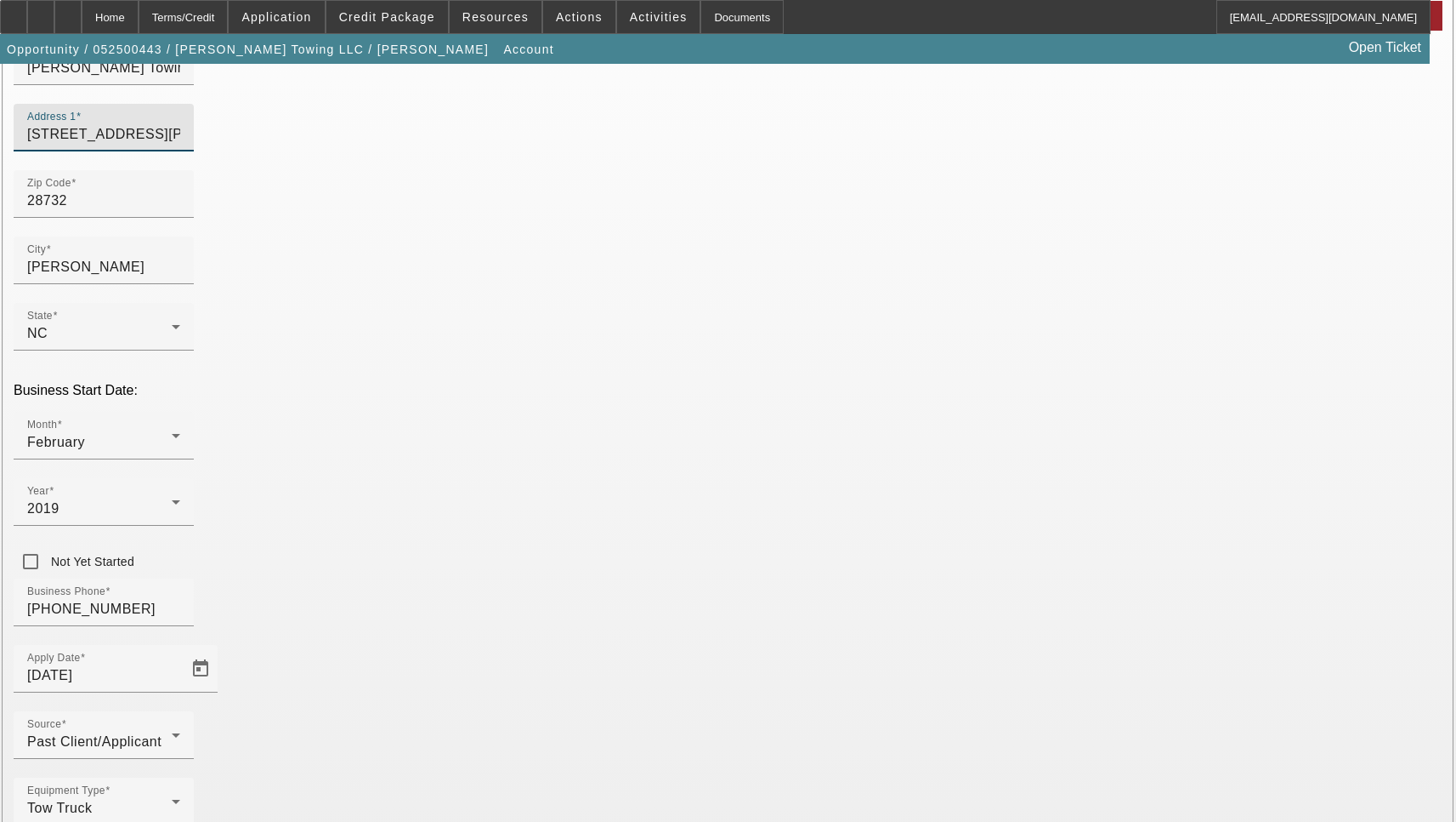
scroll to position [181, 0]
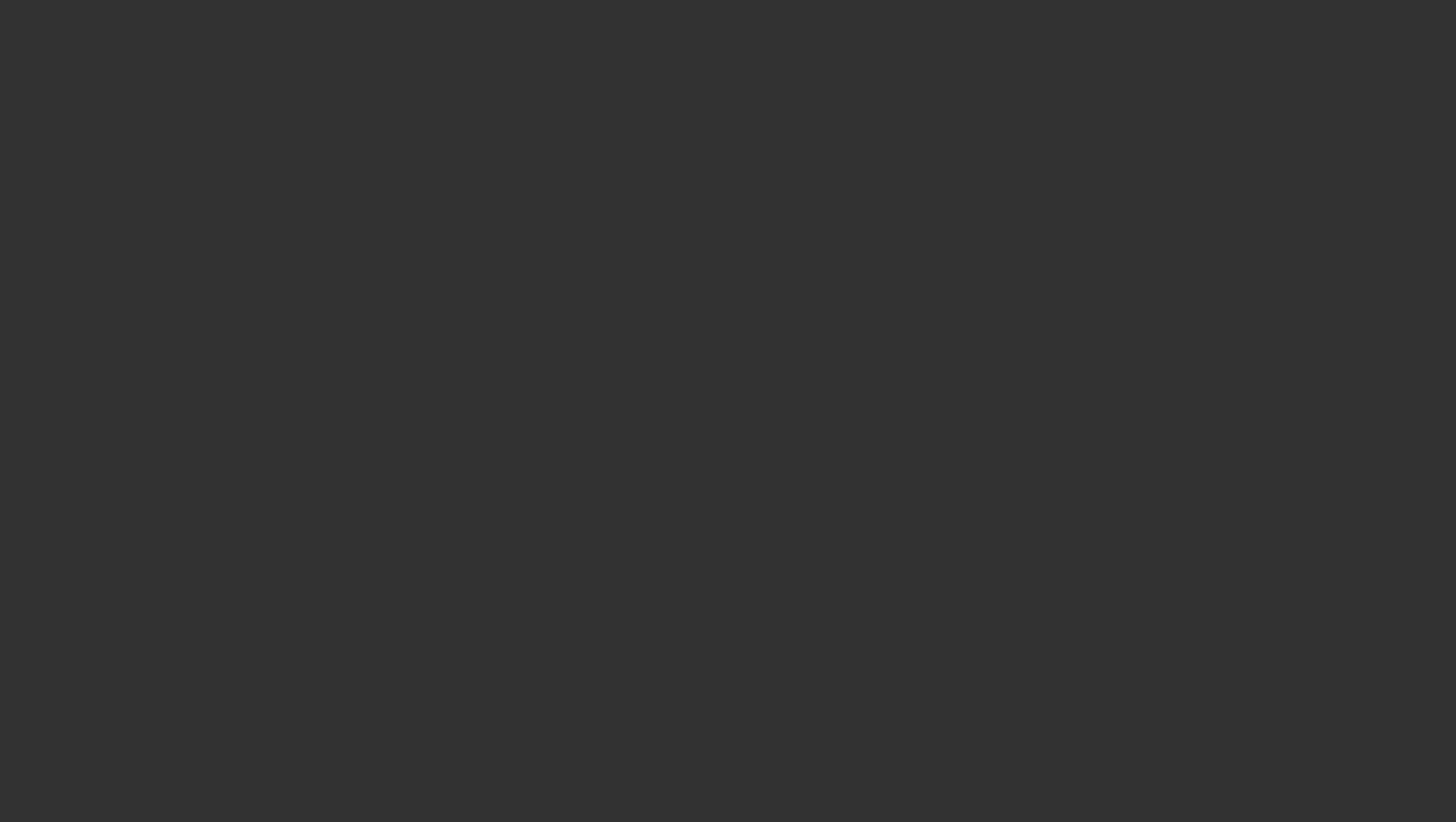
select select "3"
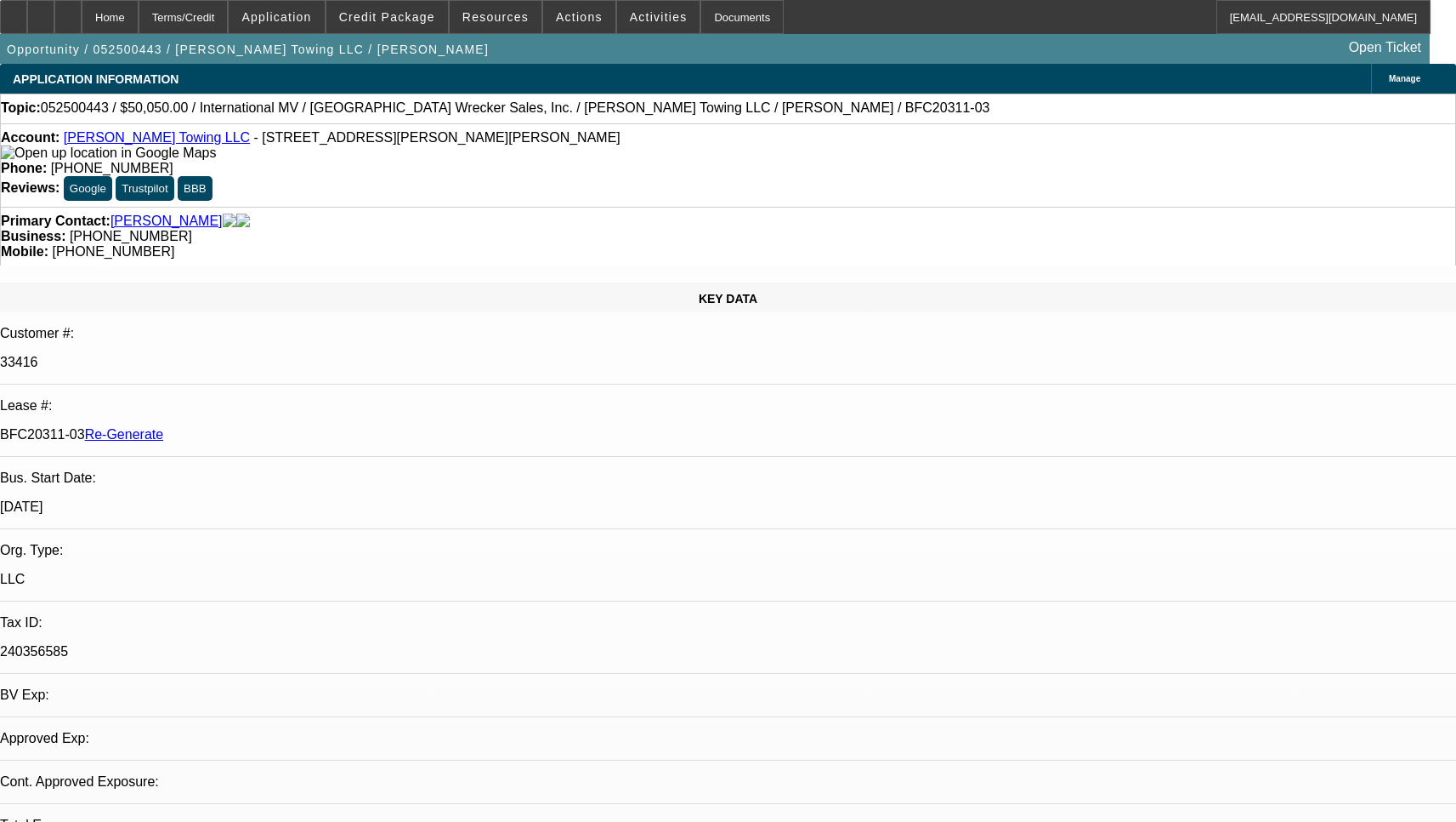
select select "0"
select select "6"
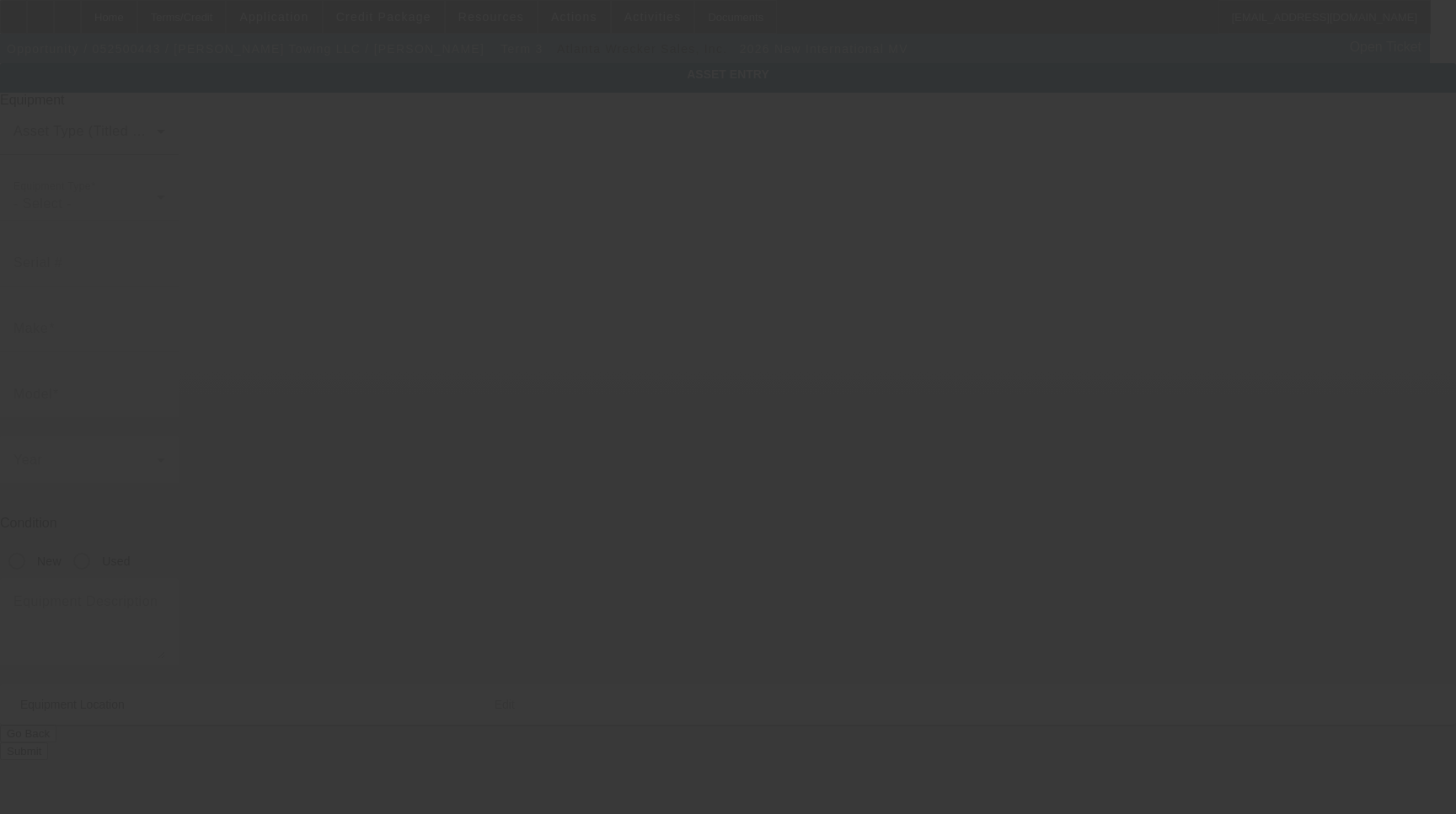
type input "[US_VEHICLE_IDENTIFICATION_NUMBER]"
type input "International"
type input "MV"
radio input "true"
type textarea "reg cab"
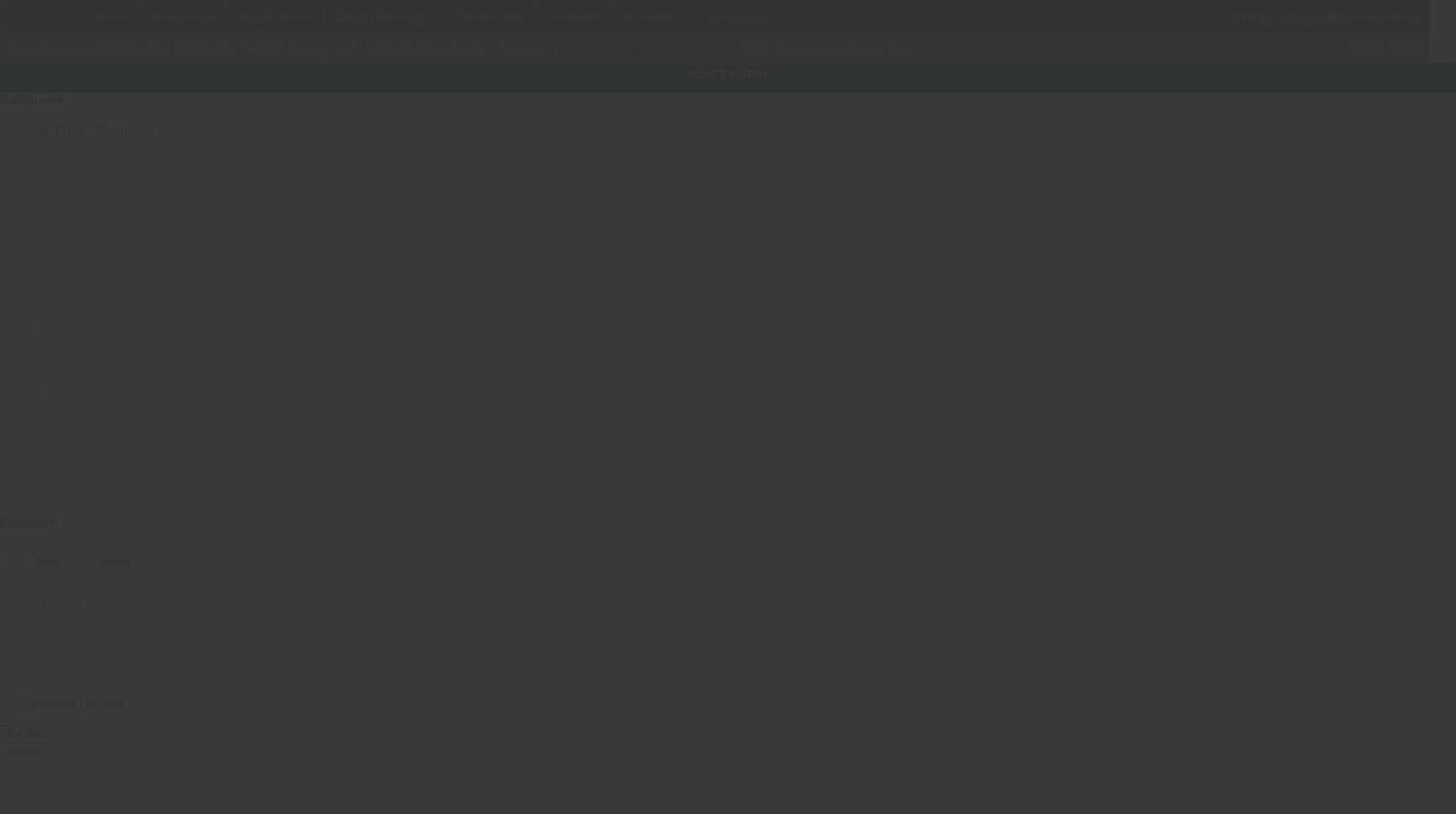
type input "[STREET_ADDRESS][PERSON_NAME]"
type input "[PERSON_NAME]"
type input "28732"
type input "[PERSON_NAME]"
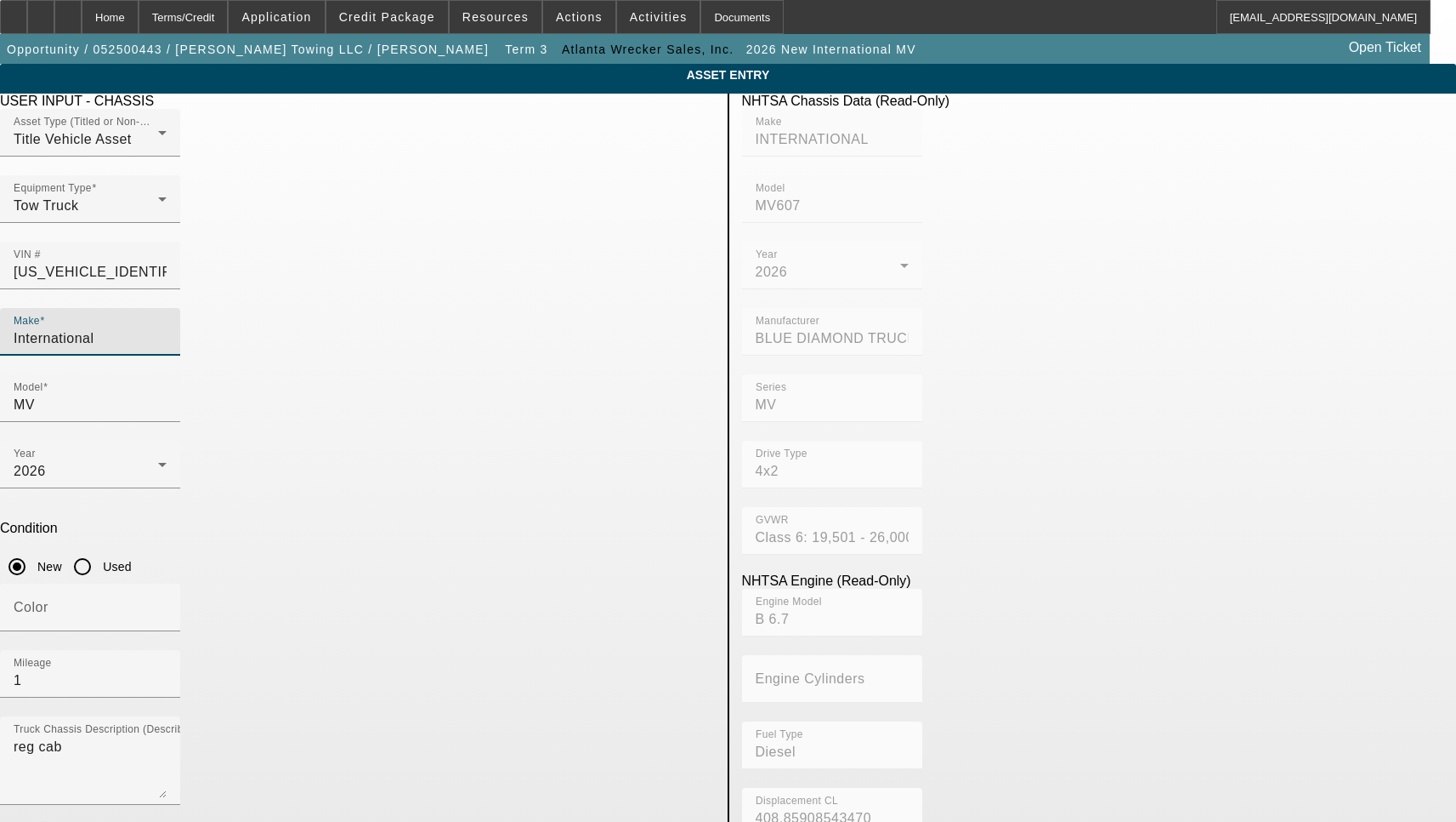
click at [166, 329] on input "International" at bounding box center [91, 339] width 153 height 21
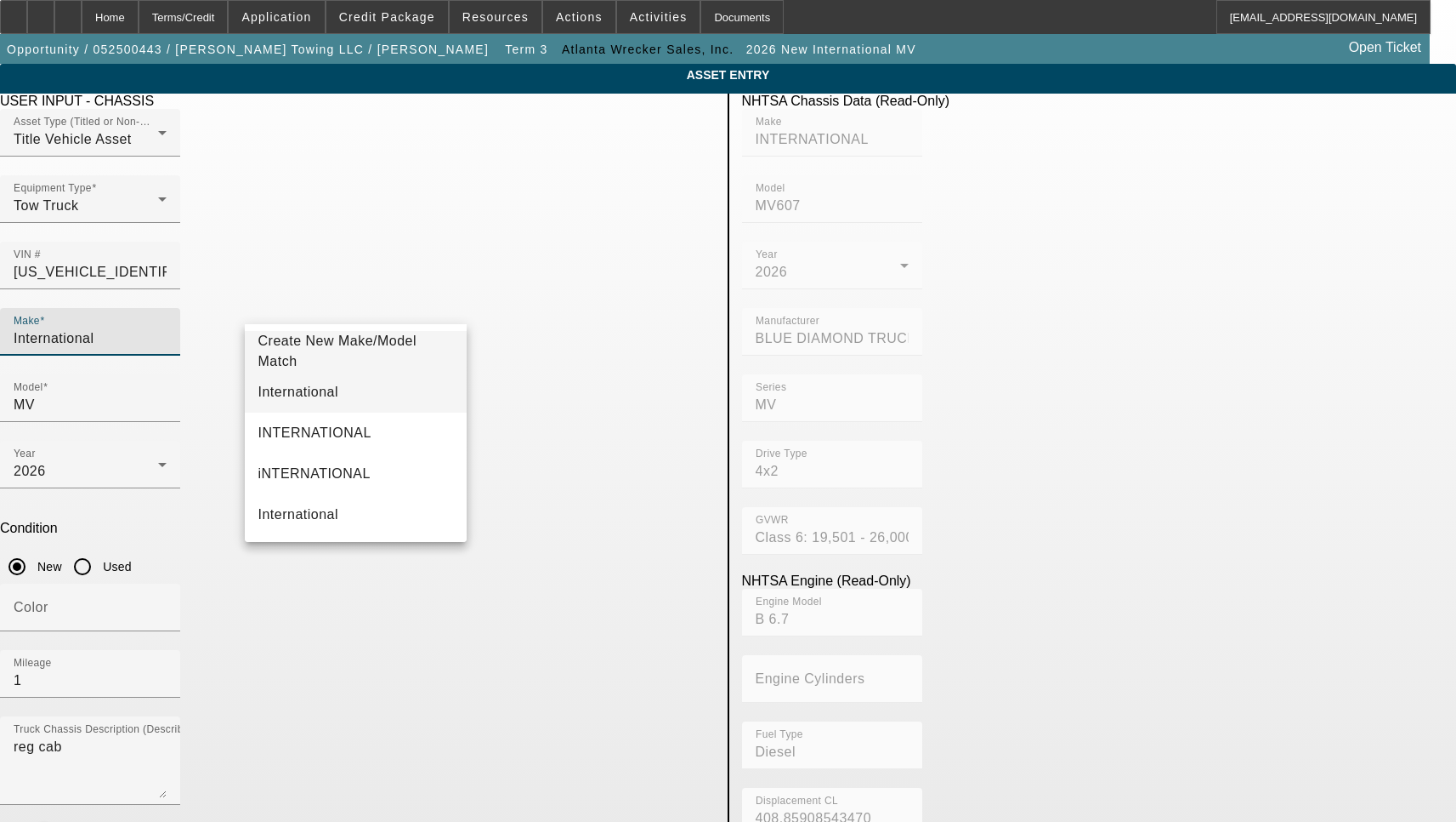
click at [322, 394] on mat-option "International" at bounding box center [356, 392] width 222 height 41
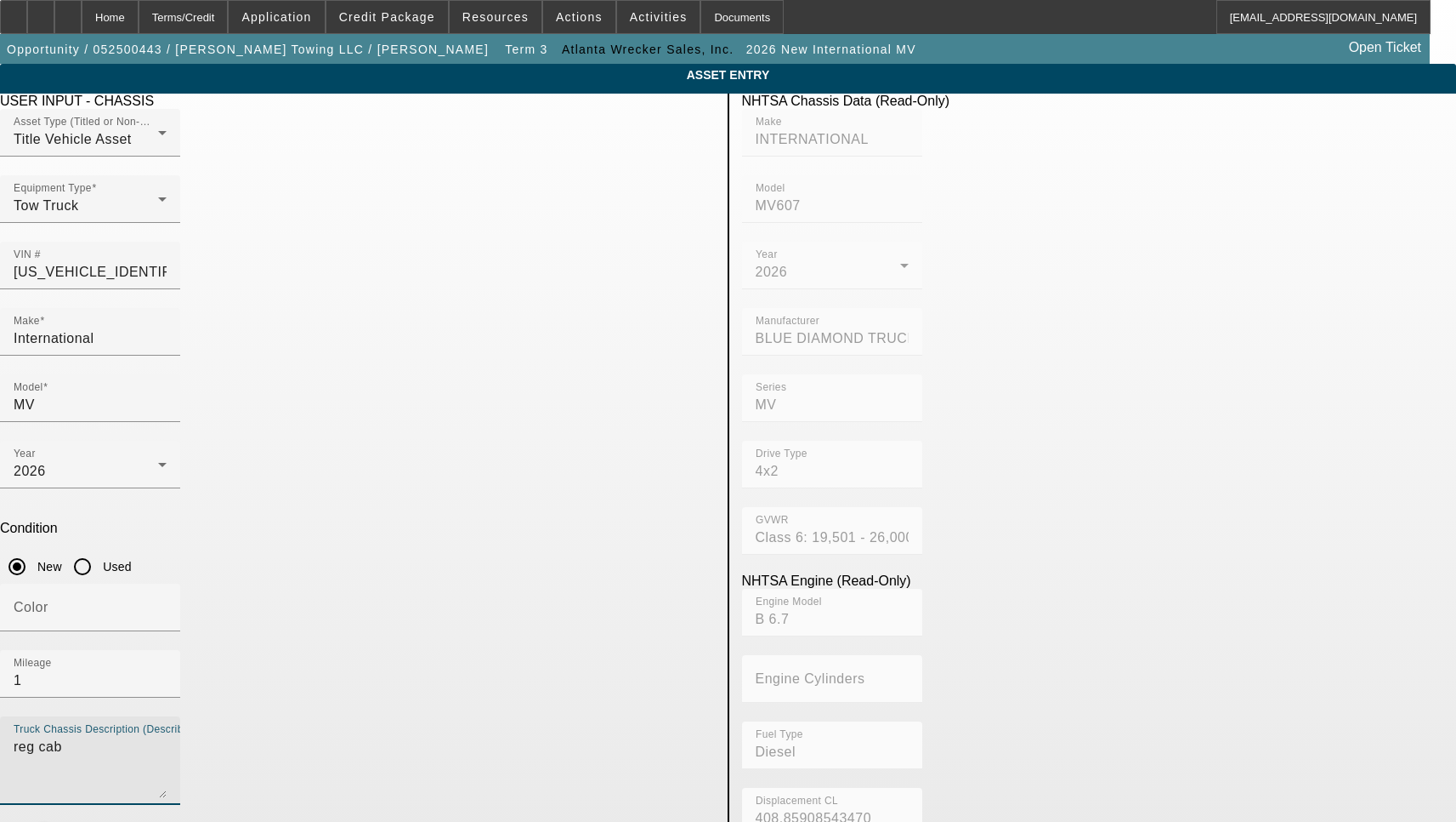
click at [166, 737] on textarea "reg cab" at bounding box center [91, 767] width 153 height 61
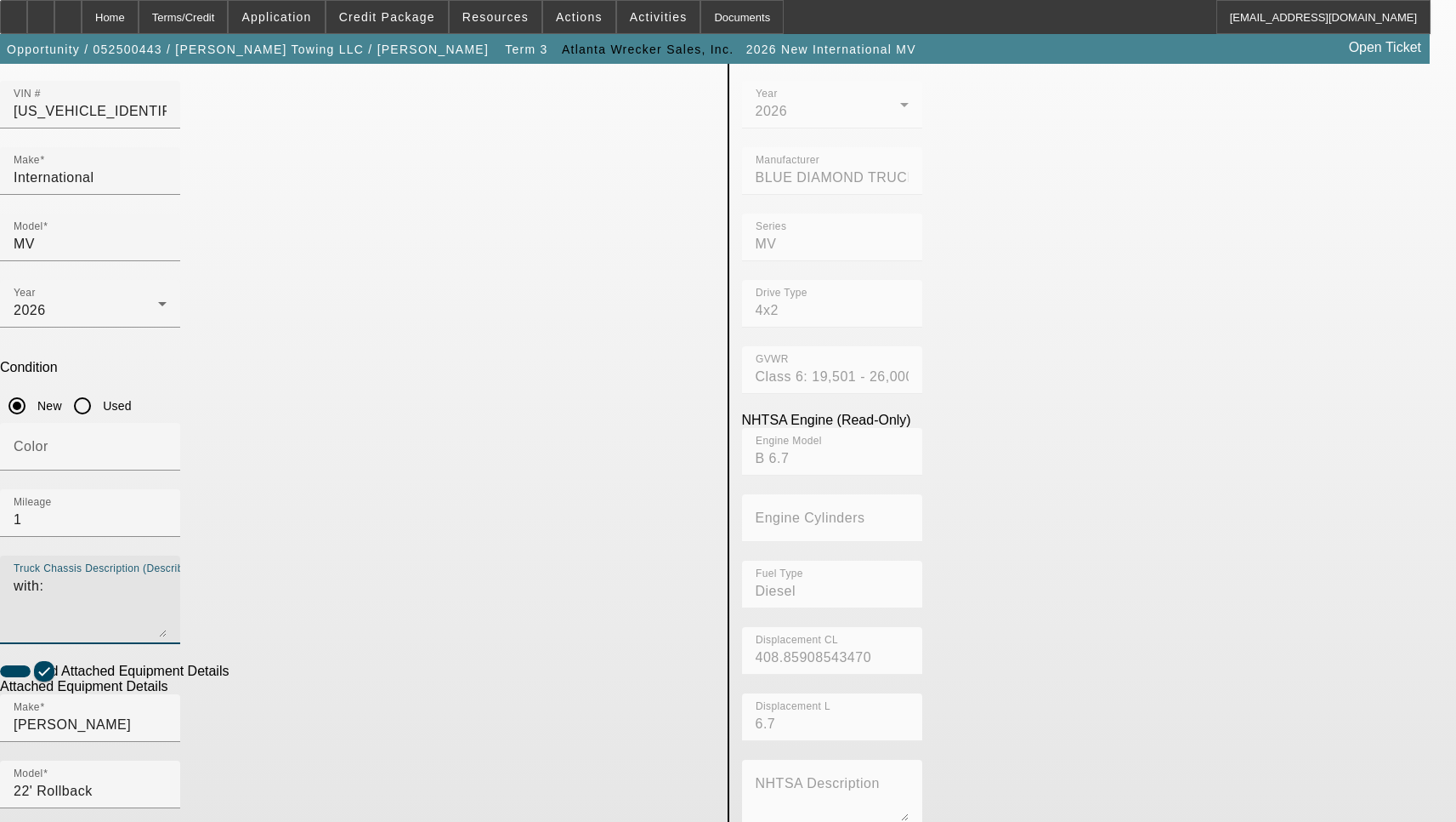
scroll to position [170, 0]
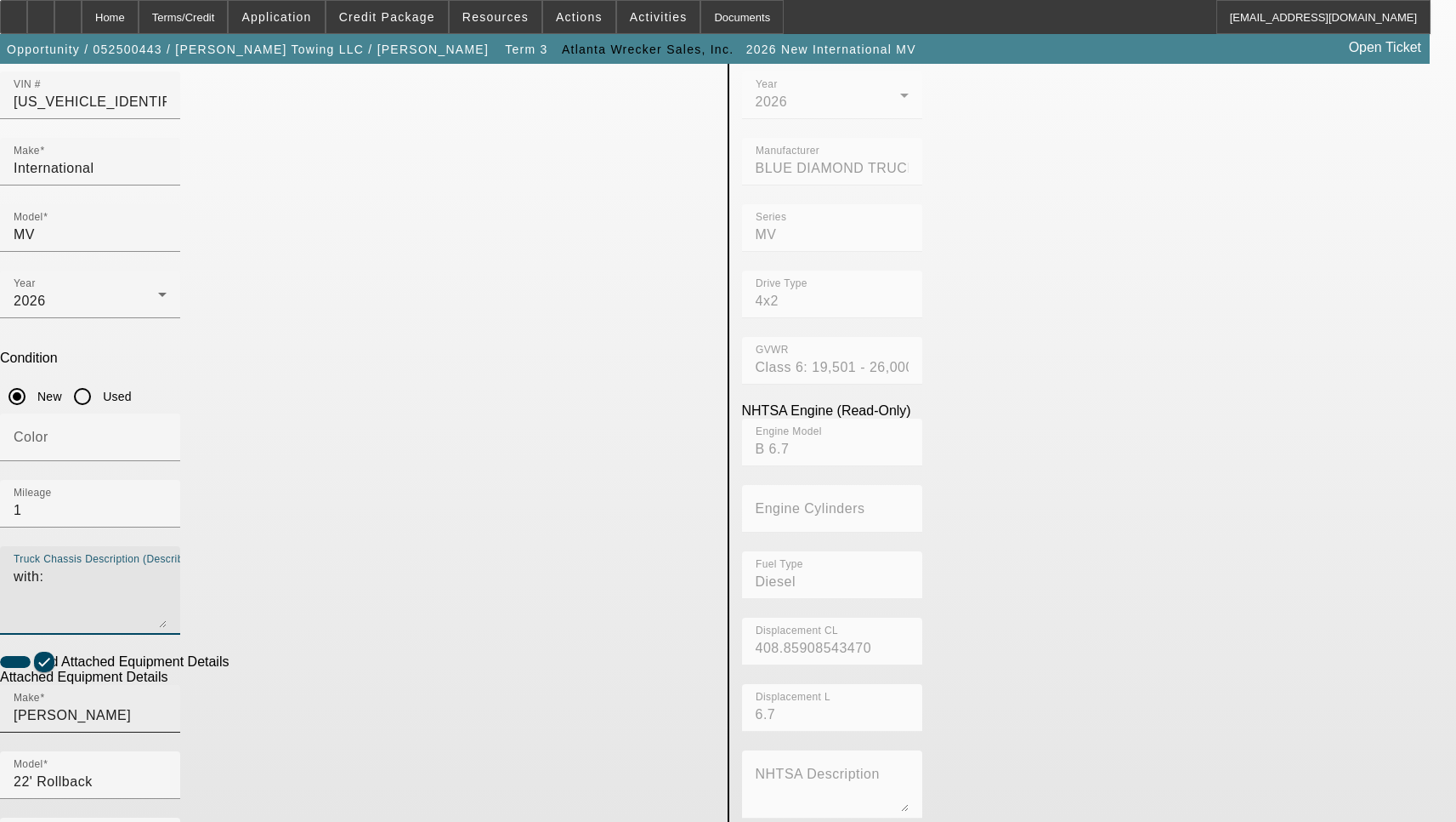
type textarea "with:"
click at [166, 706] on input "[PERSON_NAME]" at bounding box center [91, 716] width 153 height 21
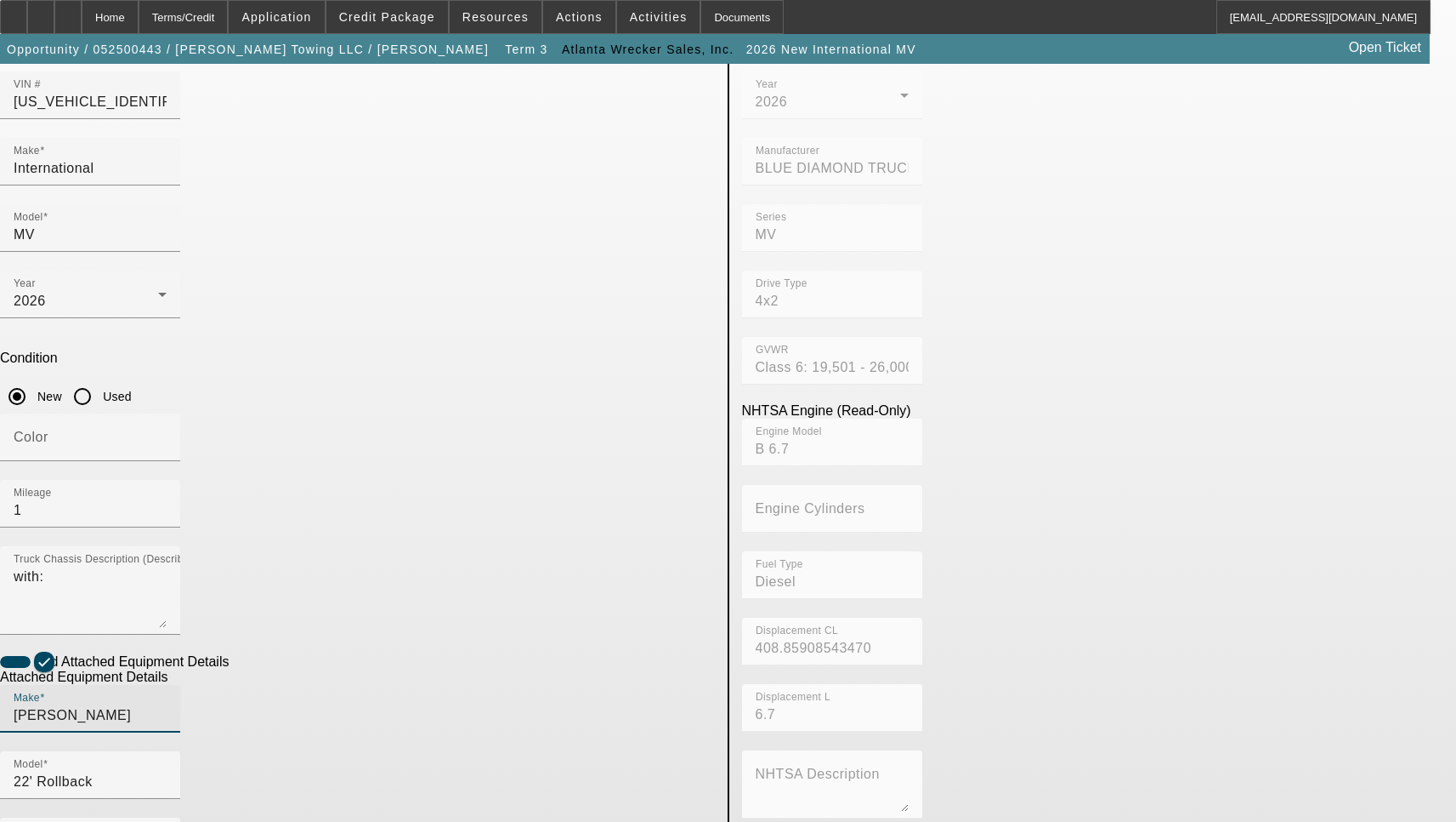
click at [166, 706] on input "[PERSON_NAME]" at bounding box center [91, 716] width 153 height 21
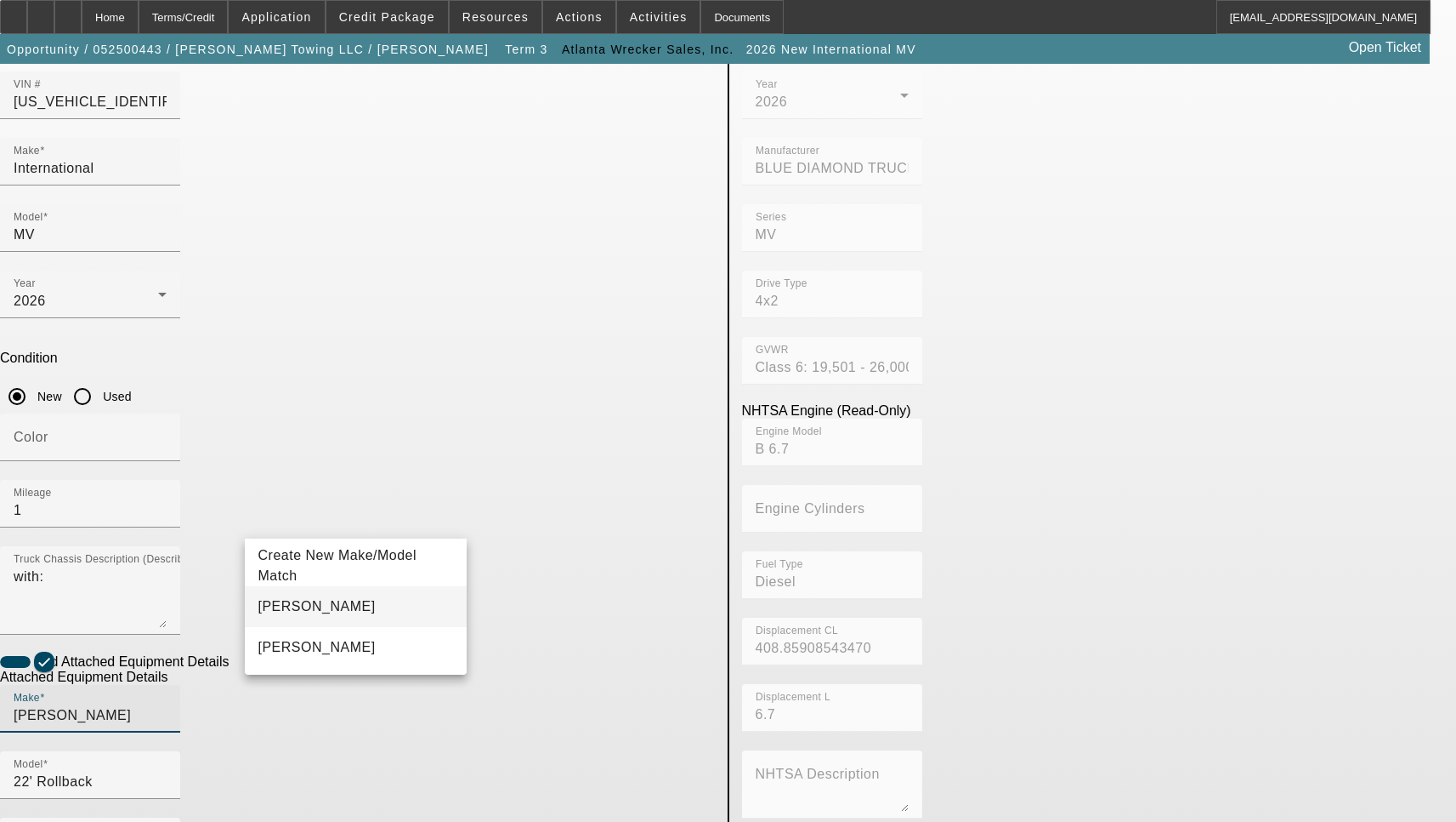
click at [352, 602] on mat-option "[PERSON_NAME]" at bounding box center [356, 606] width 222 height 41
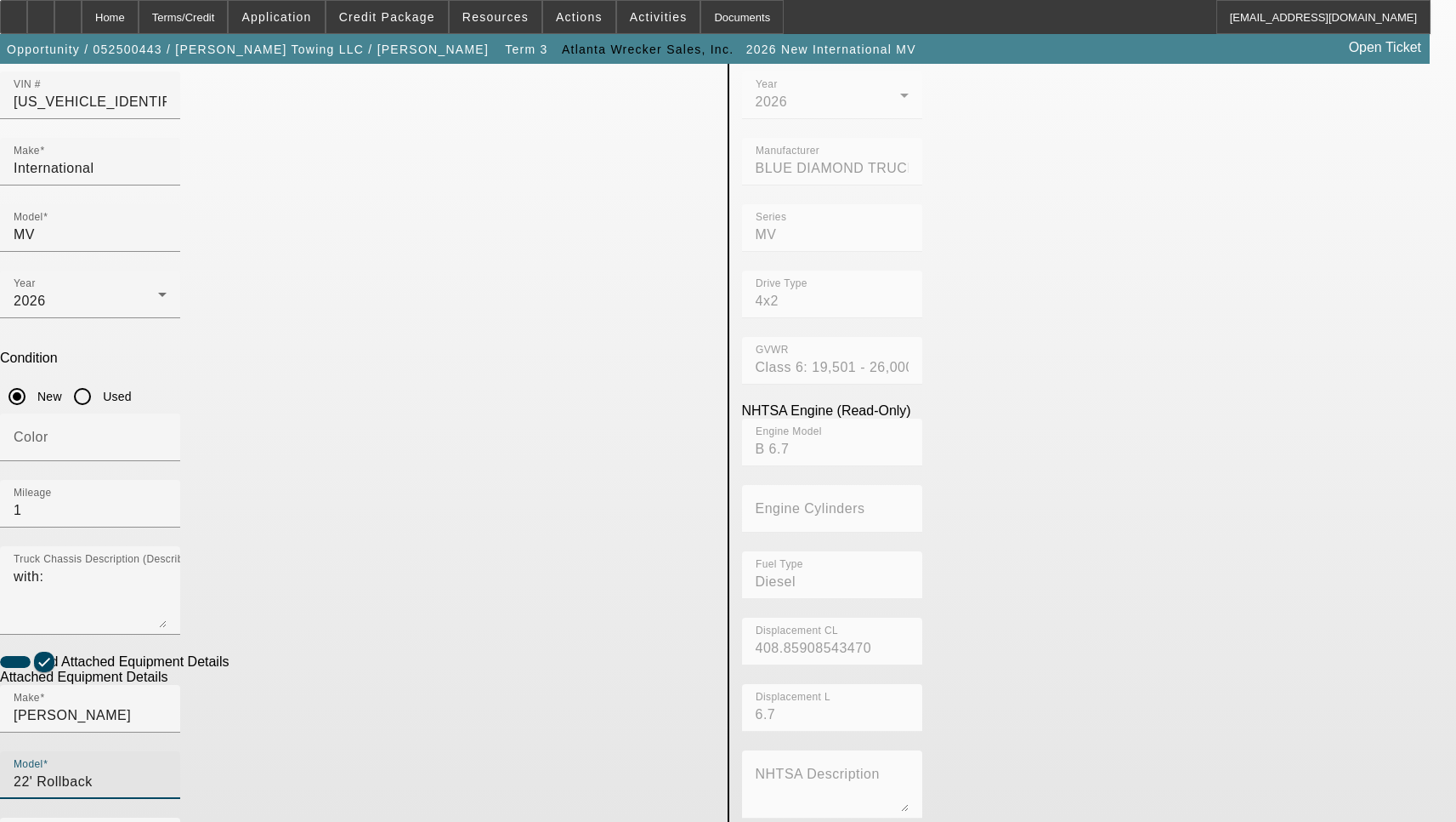
click at [166, 772] on input "22' Rollback" at bounding box center [91, 782] width 153 height 21
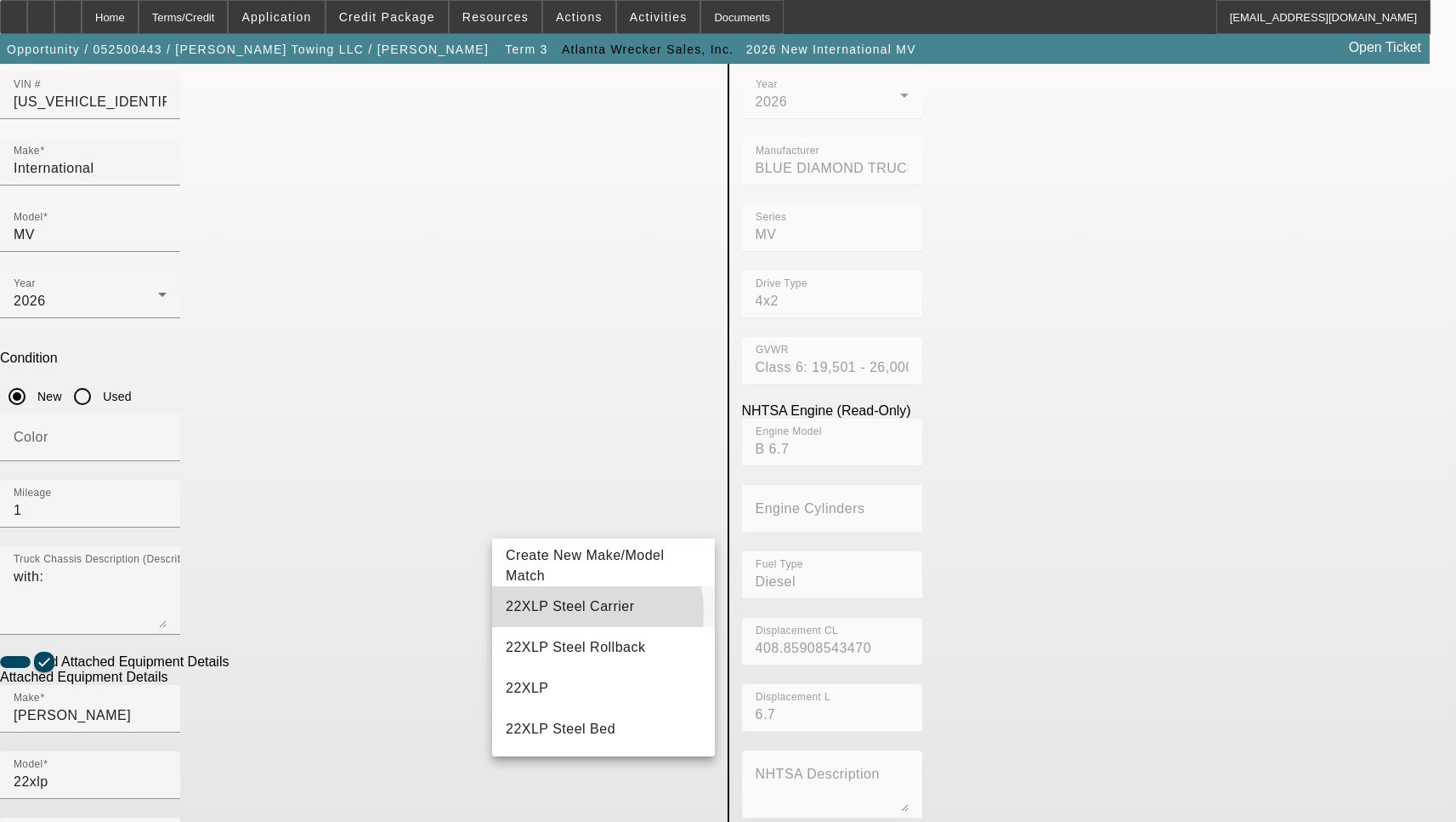
click at [566, 612] on span "22XLP Steel Carrier" at bounding box center [571, 606] width 129 height 15
type input "22XLP Steel Carrier"
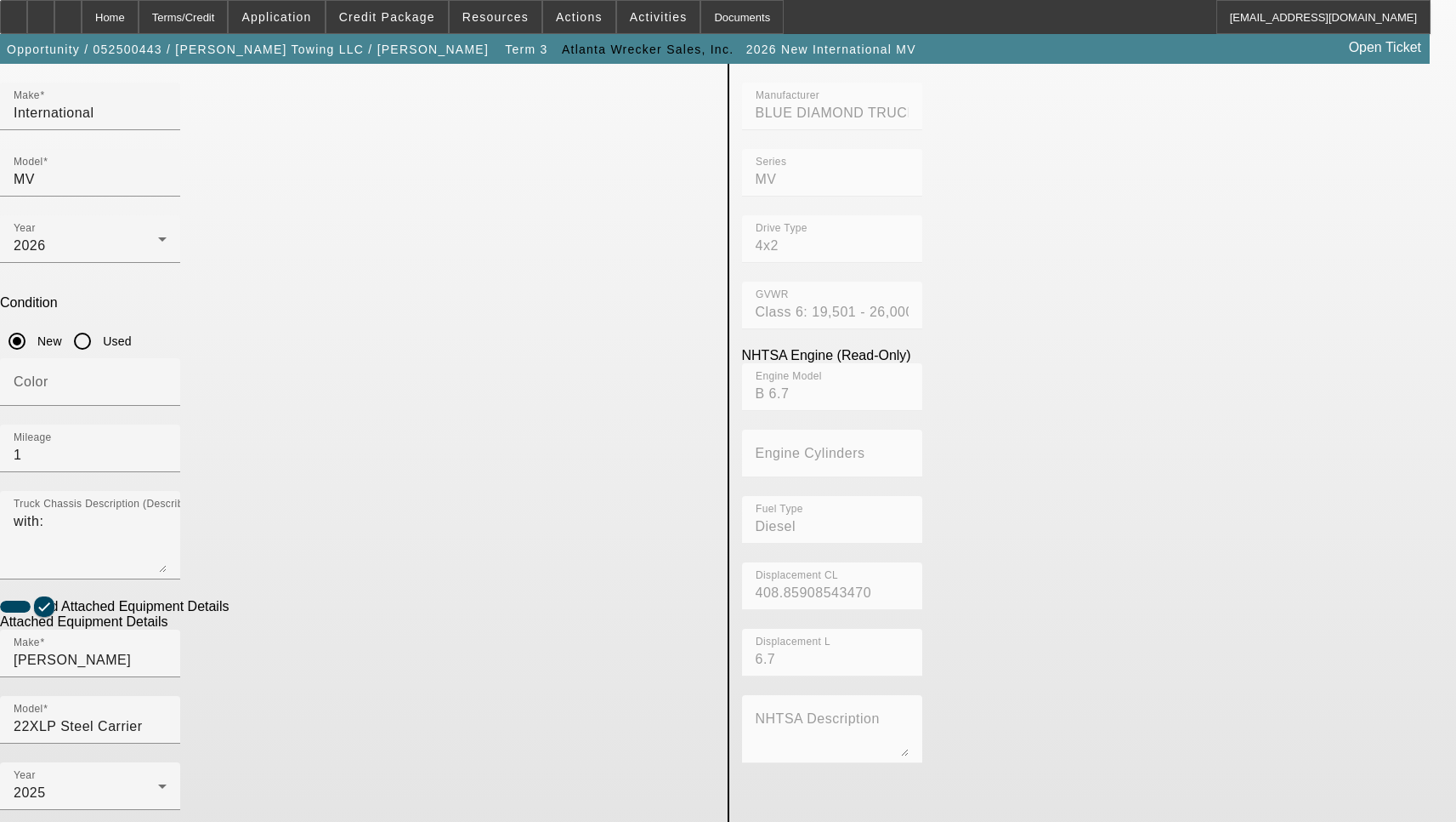
scroll to position [255, 0]
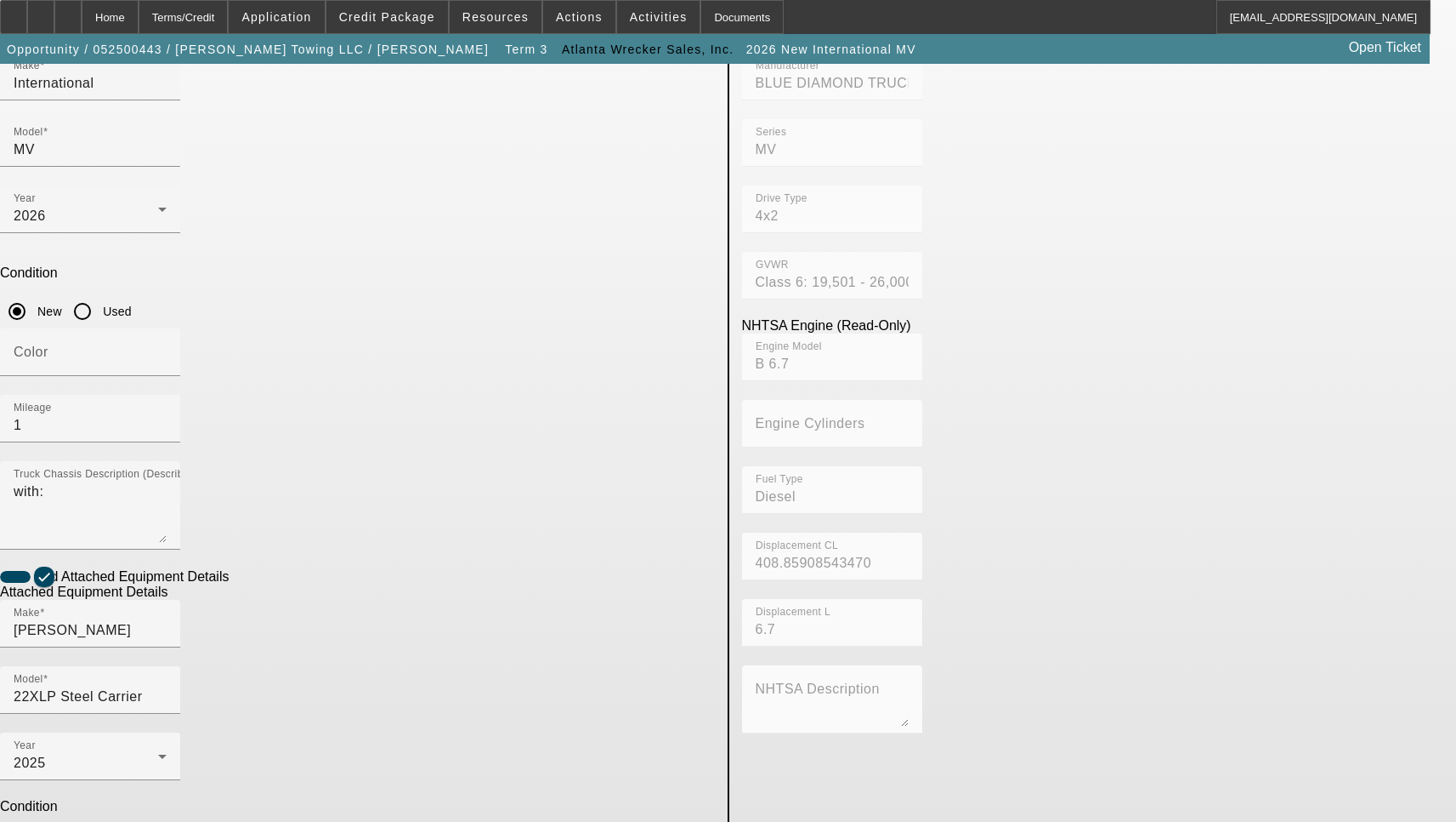
type textarea "Includes all options, attachments and accessories"
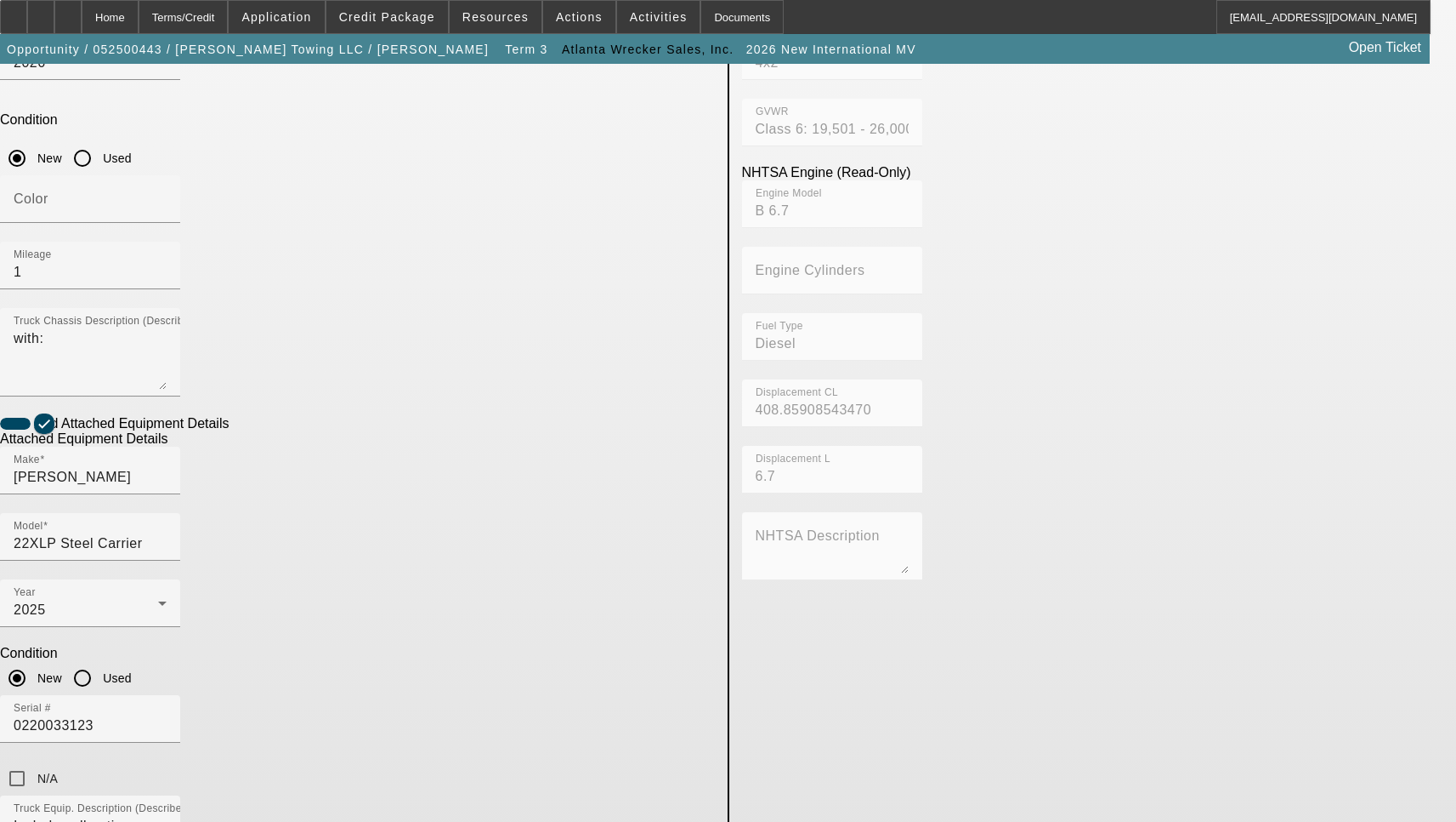
scroll to position [595, 0]
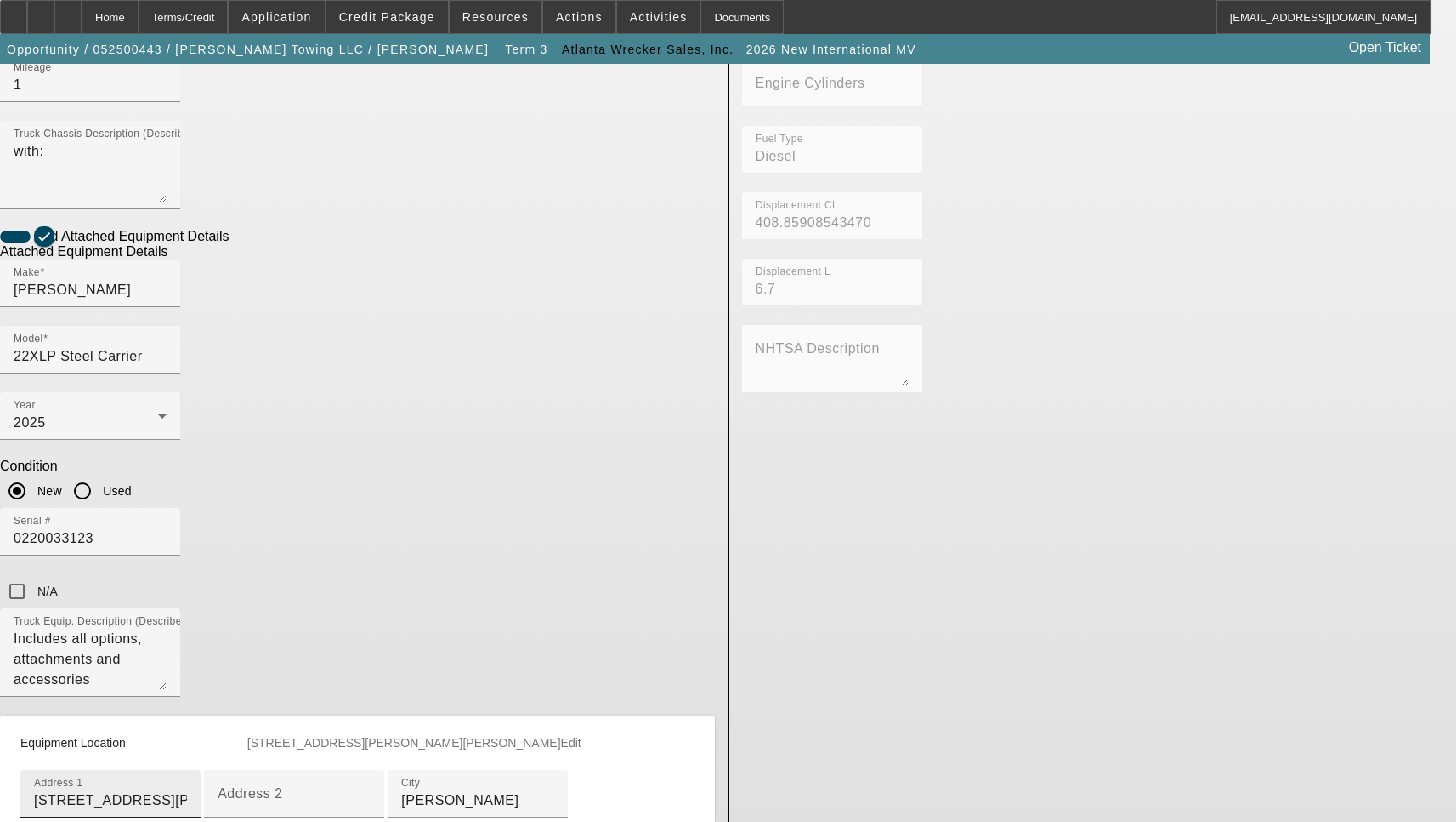
click at [187, 790] on input "419 Butler Bridge Rd" at bounding box center [110, 800] width 153 height 21
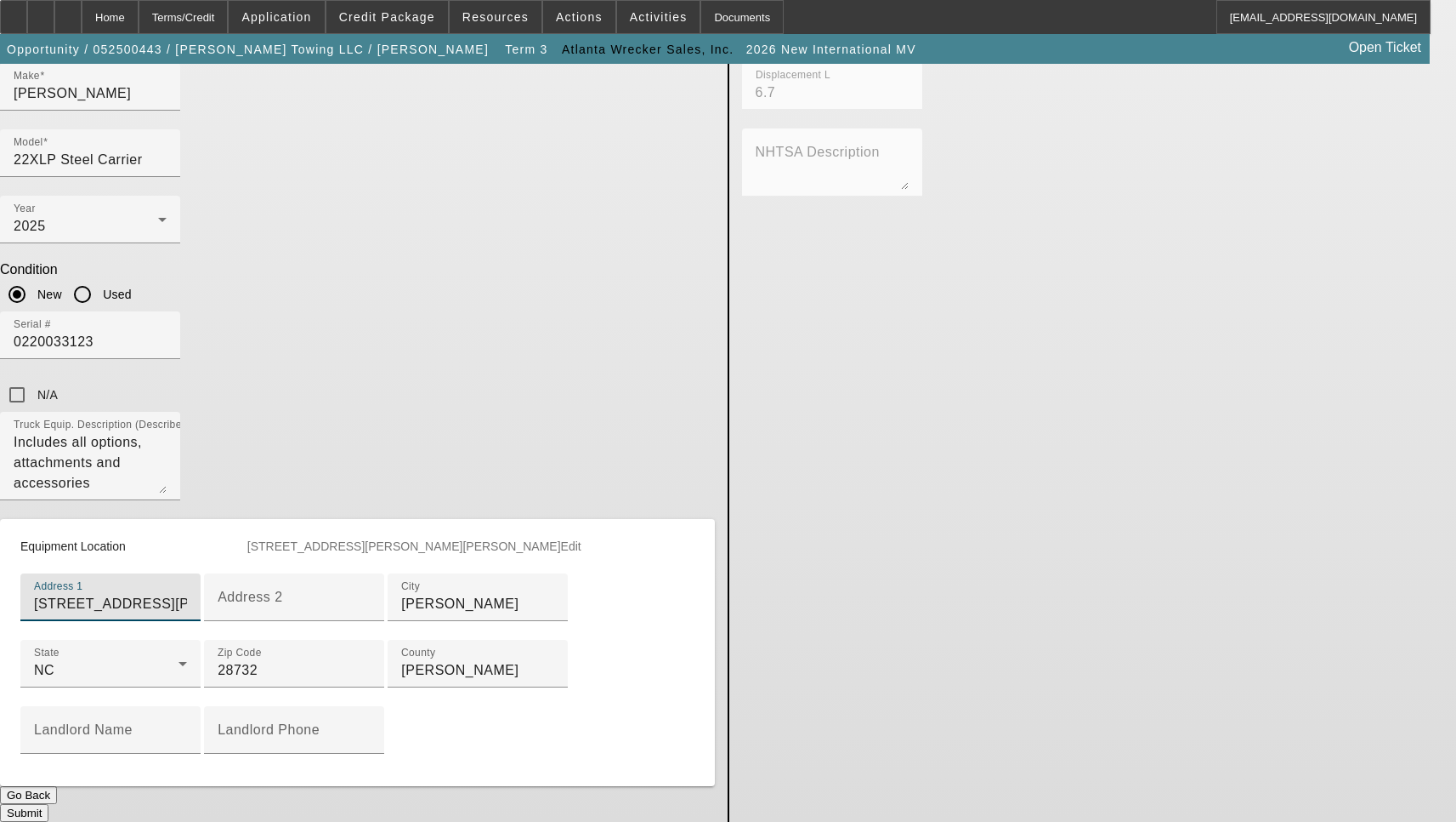
scroll to position [856, 0]
click at [48, 804] on button "Submit" at bounding box center [24, 813] width 48 height 18
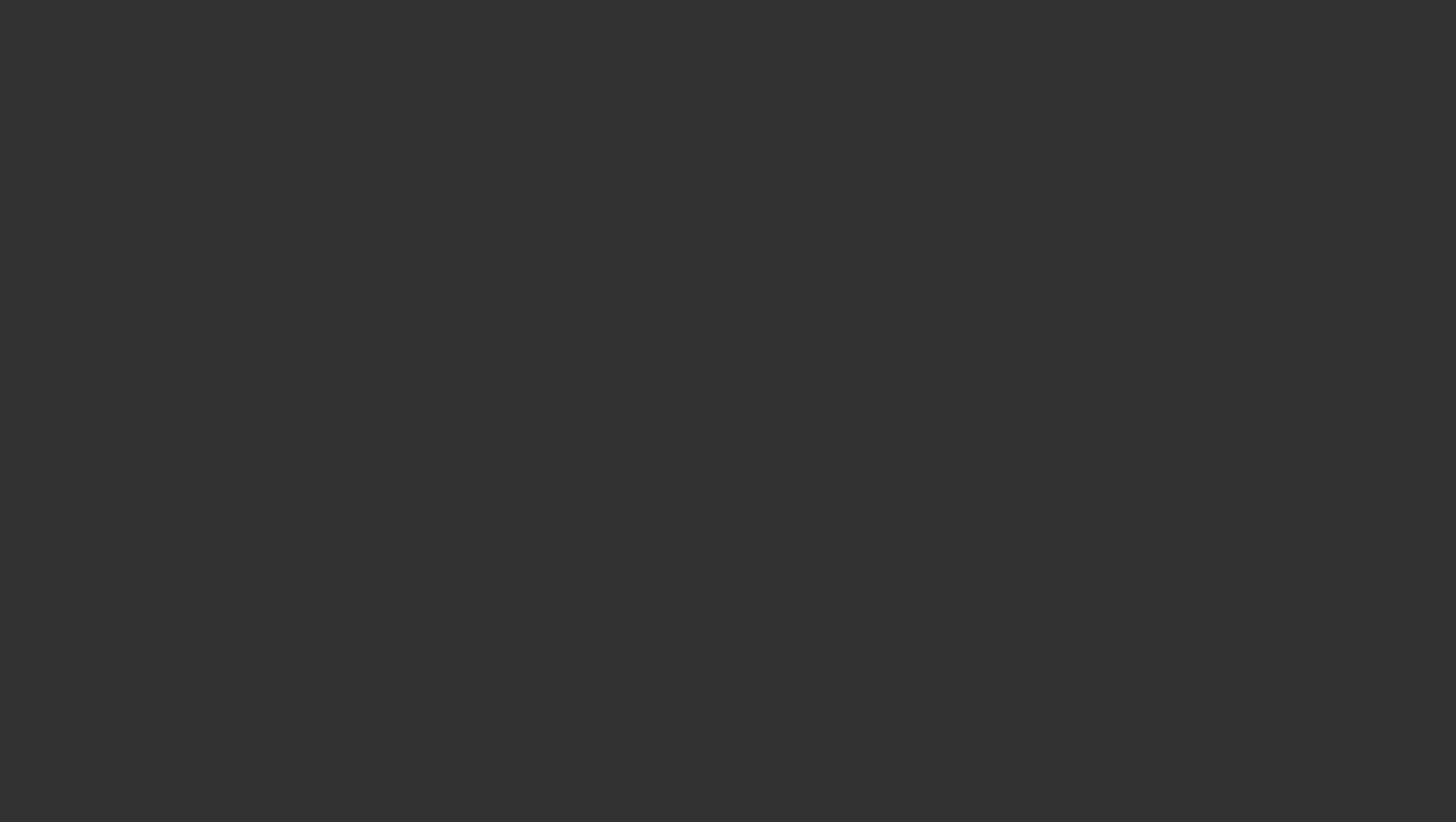
select select "3"
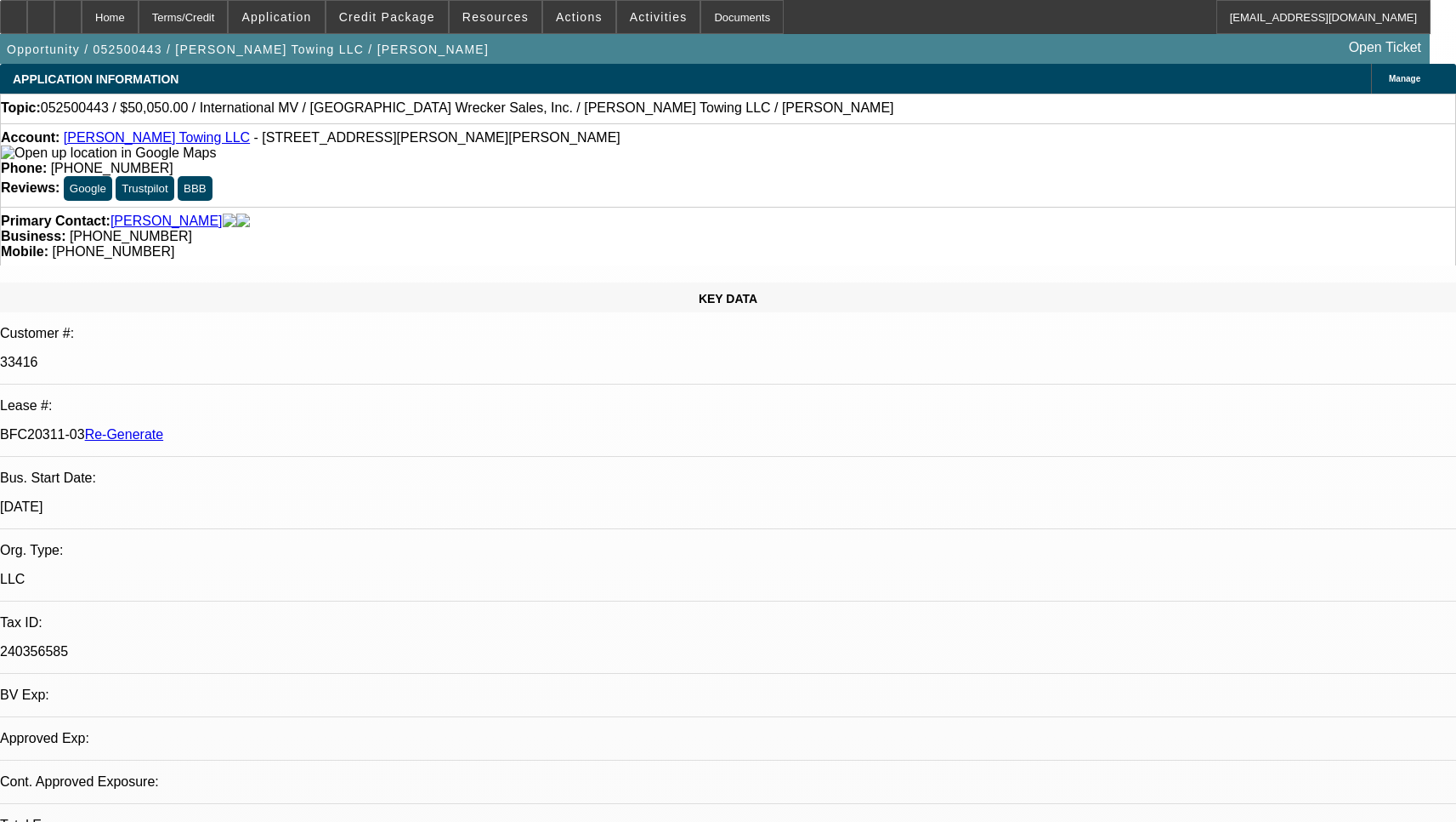
select select "0"
select select "6"
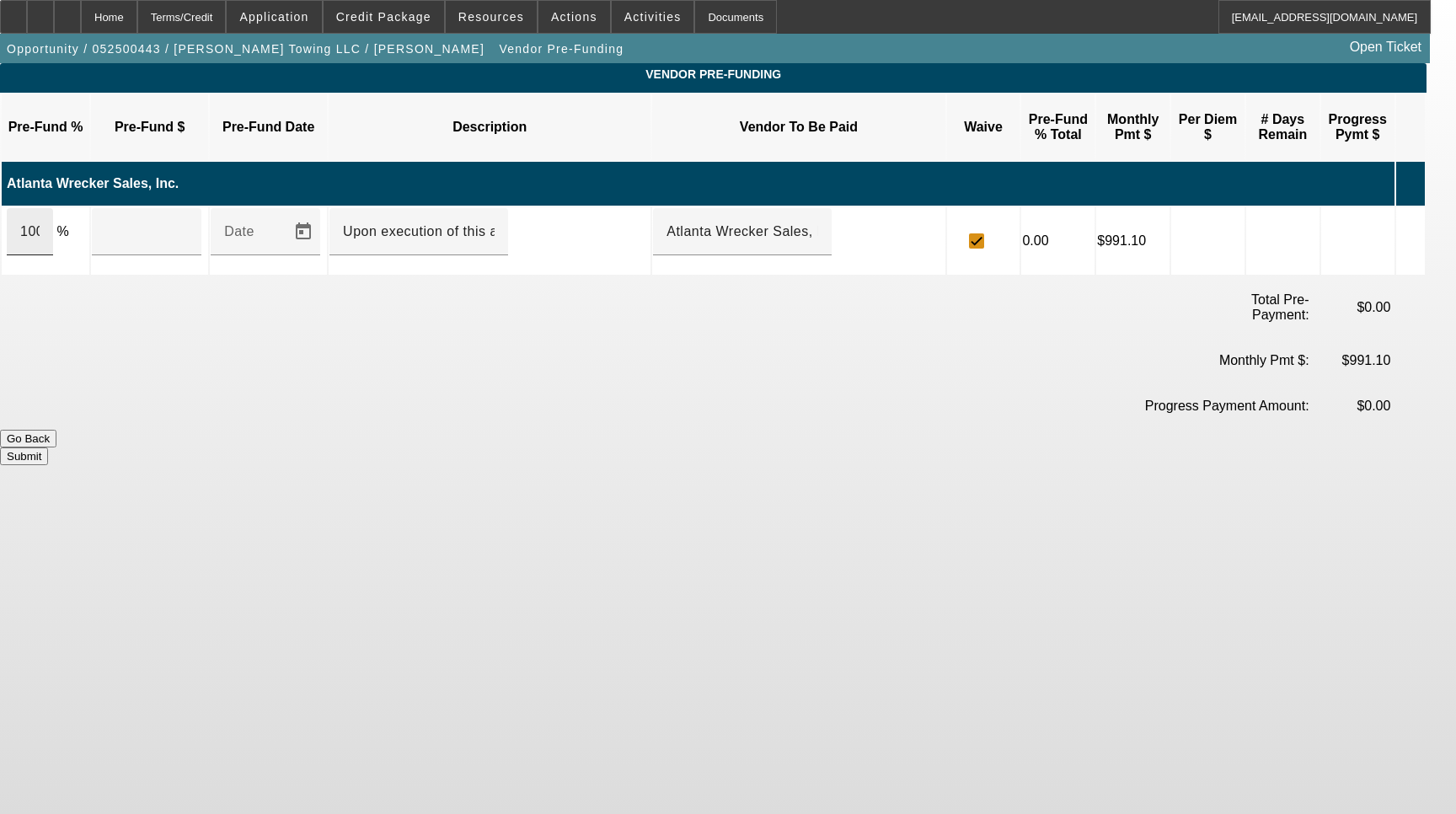
click at [53, 208] on div "100" at bounding box center [30, 231] width 46 height 47
type input "$50,050.00"
click at [1165, 448] on div "Submit" at bounding box center [713, 456] width 1427 height 18
click at [48, 448] on button "Submit" at bounding box center [24, 456] width 48 height 18
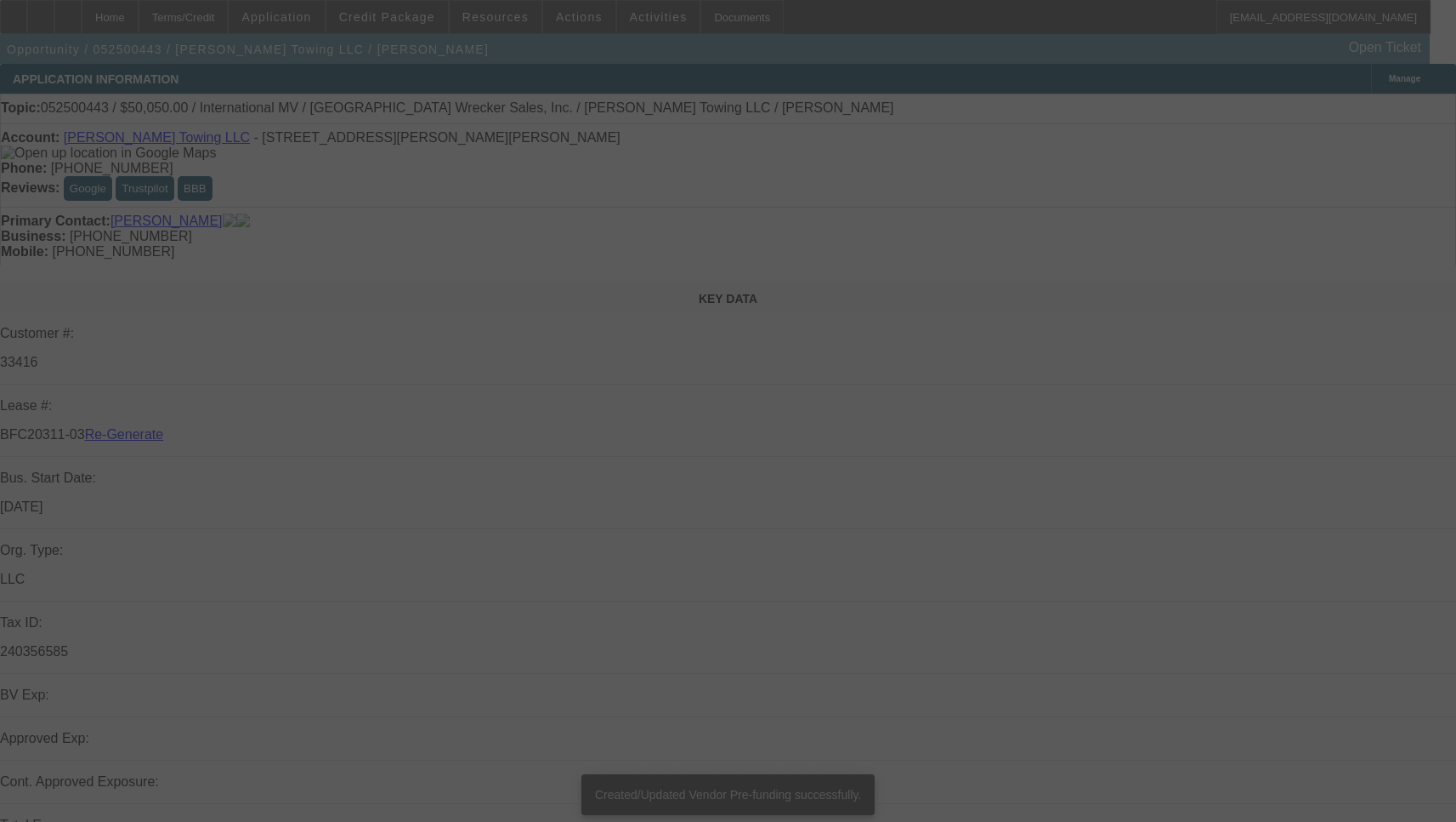
select select "3"
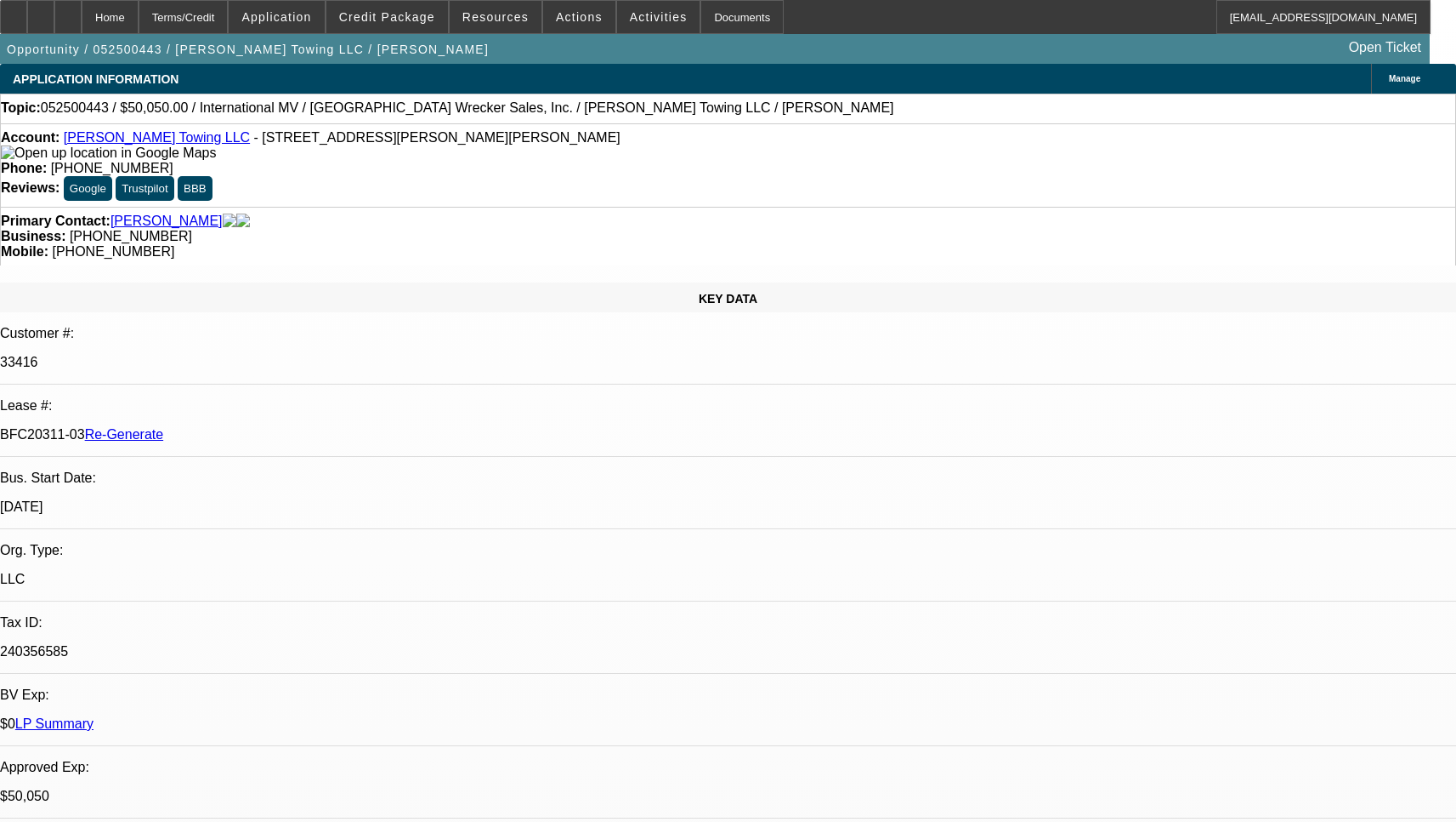
select select "0"
select select "6"
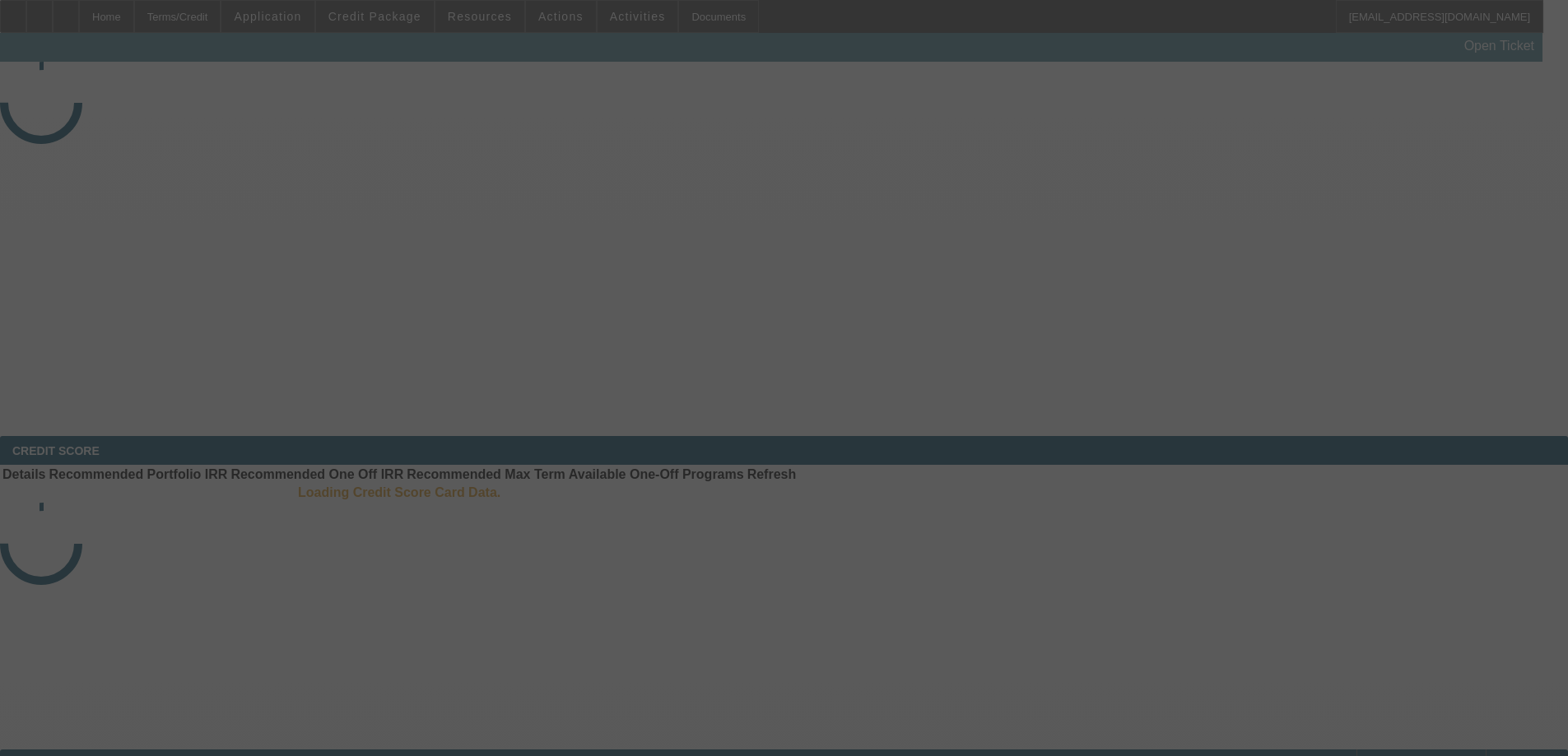
select select "3"
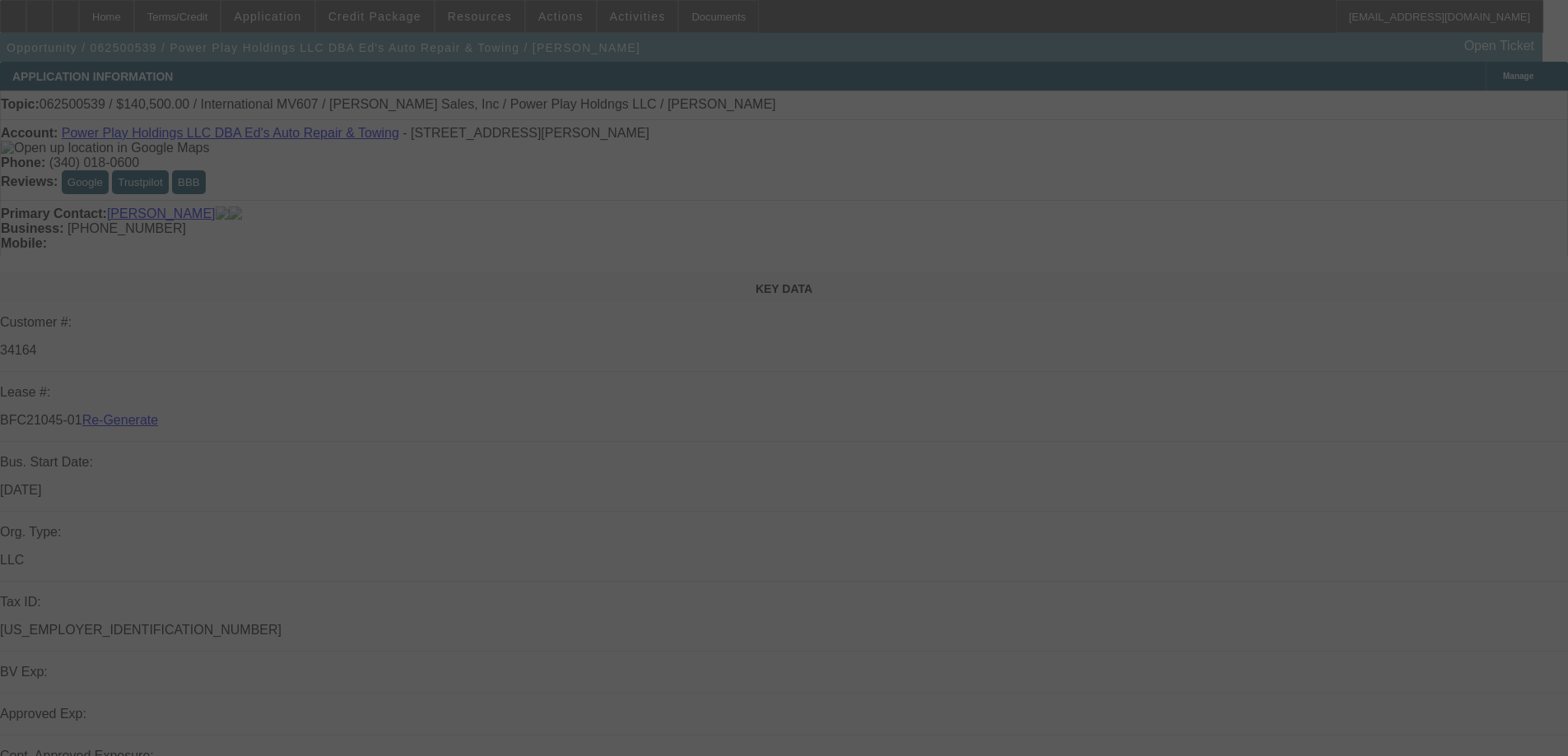
select select "0"
select select "2"
select select "0.1"
select select "4"
